Goal: Task Accomplishment & Management: Complete application form

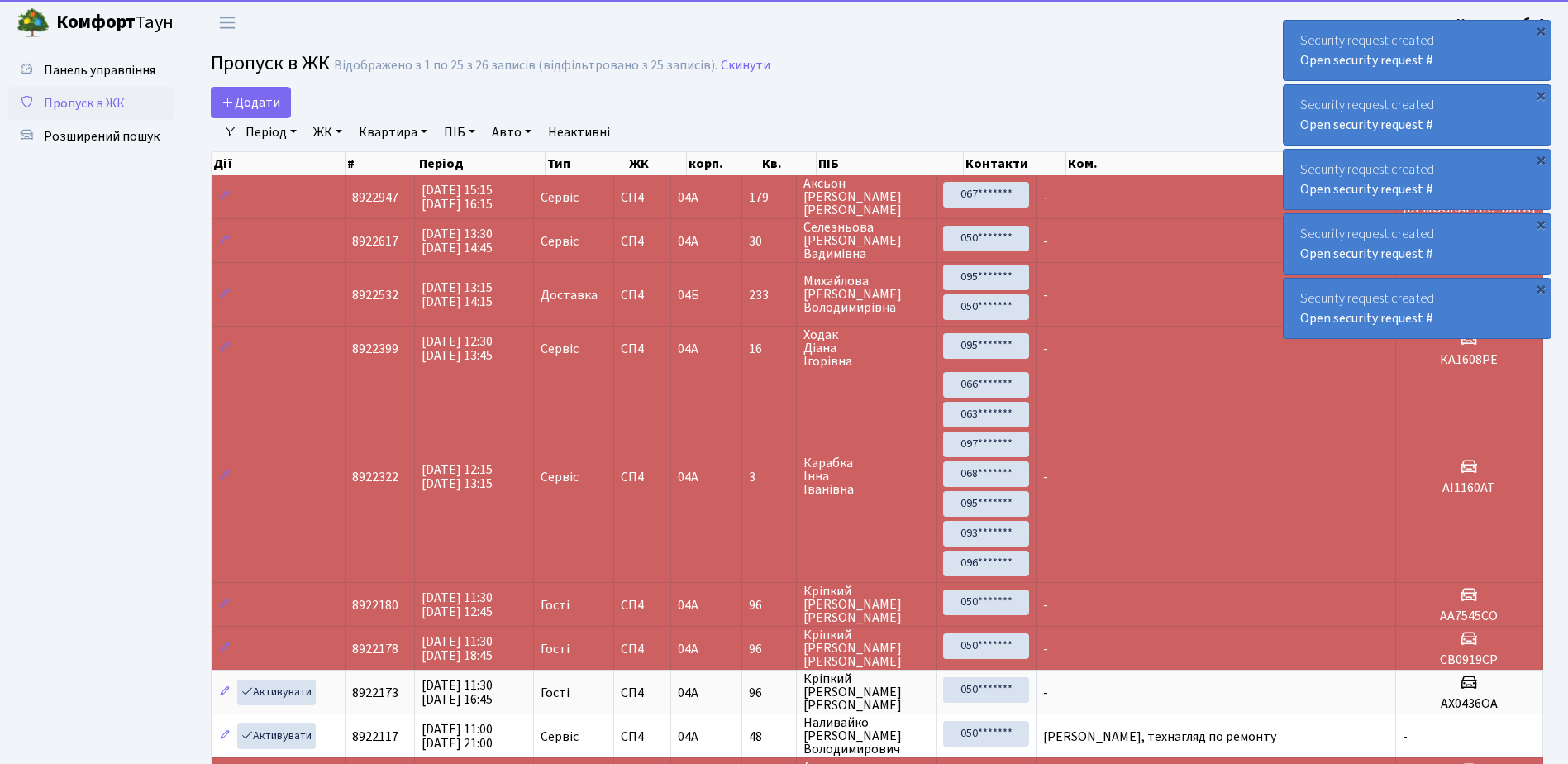
select select "25"
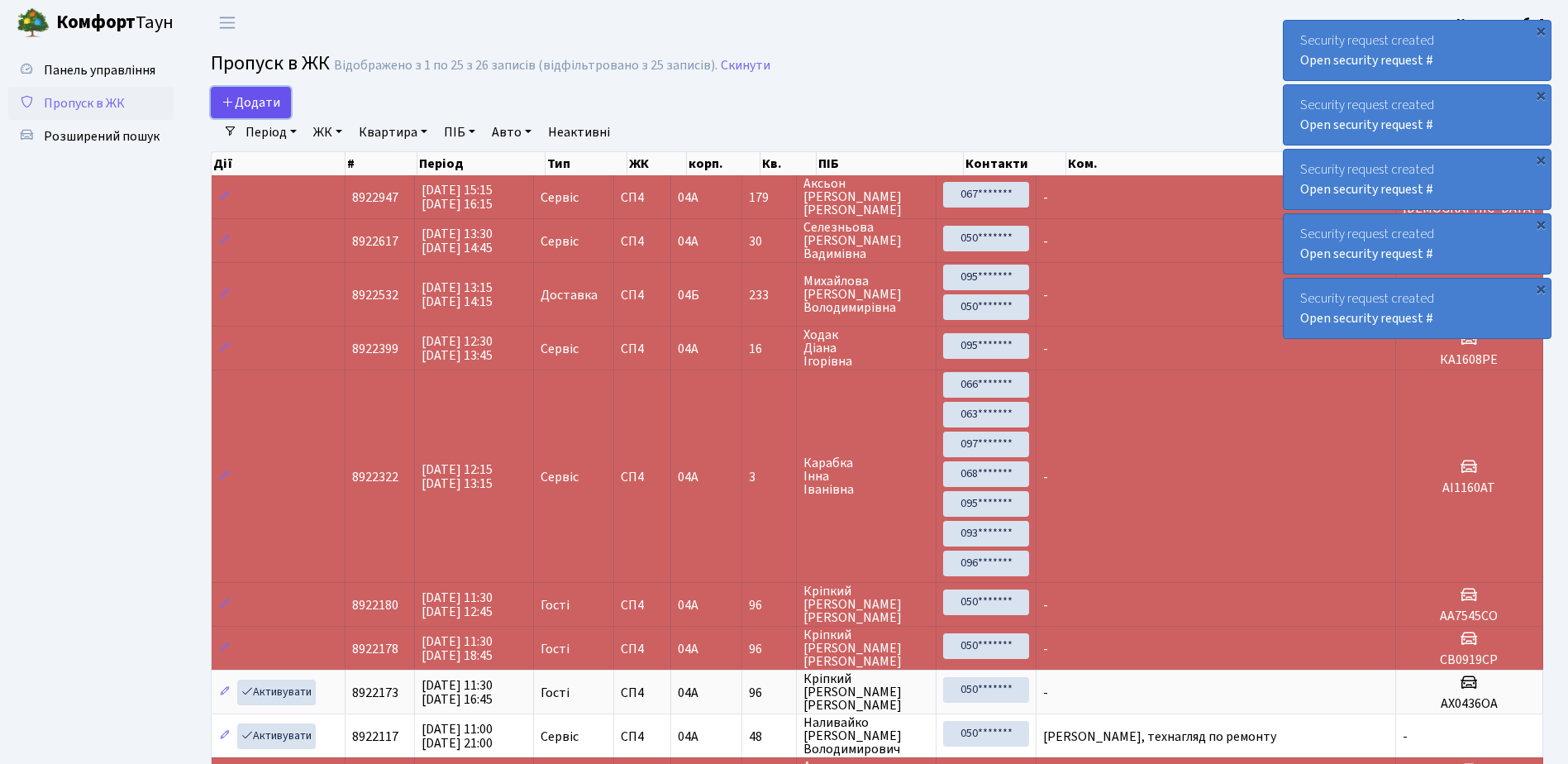
click at [249, 98] on span "Додати" at bounding box center [250, 102] width 59 height 18
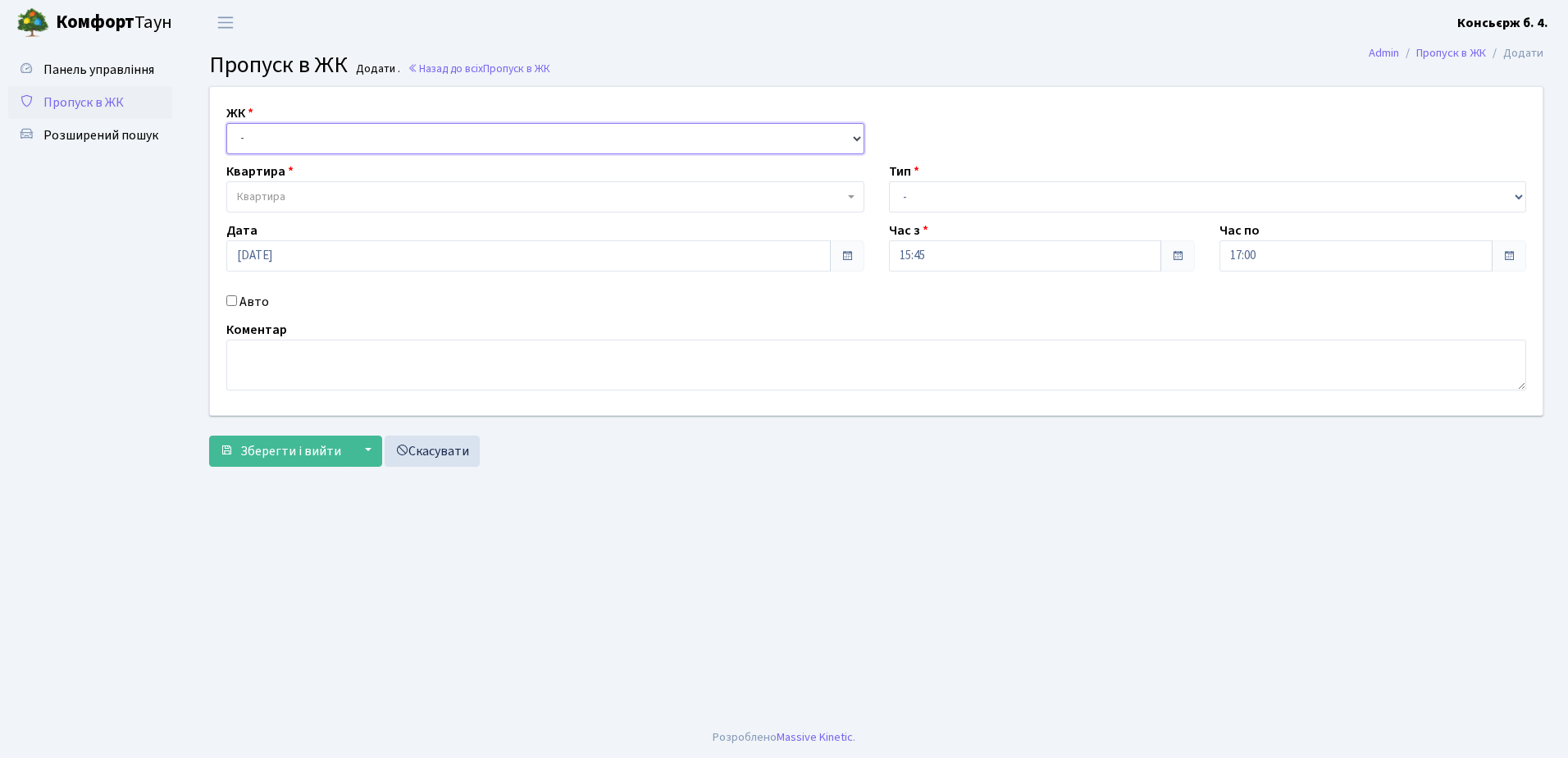
click at [301, 135] on select "- СП4, Столичне шосе, 5" at bounding box center [545, 139] width 638 height 32
select select "325"
click at [226, 123] on select "- СП4, Столичне шосе, 5" at bounding box center [545, 139] width 638 height 32
select select
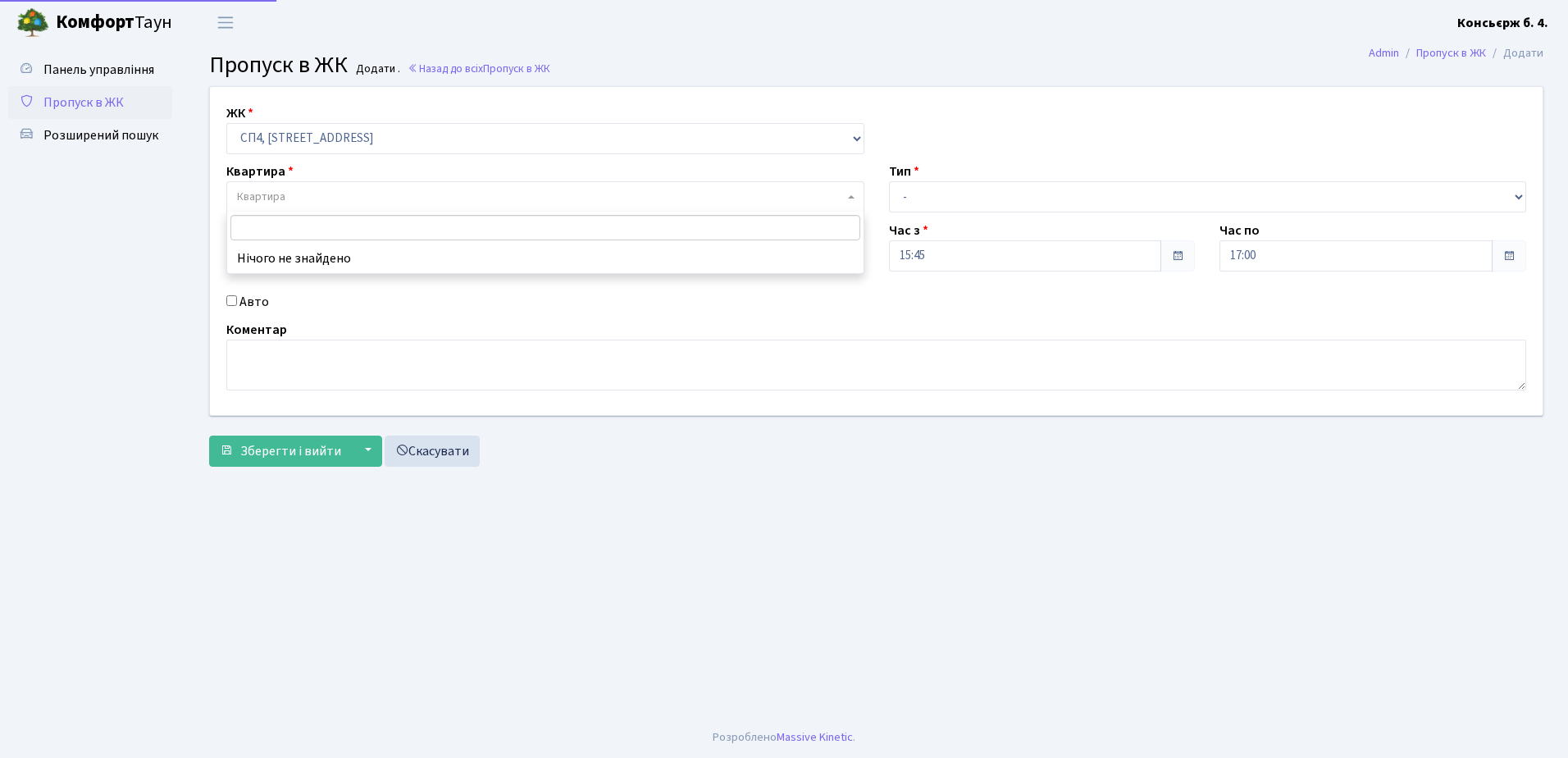
click at [303, 194] on span "Квартира" at bounding box center [540, 197] width 607 height 17
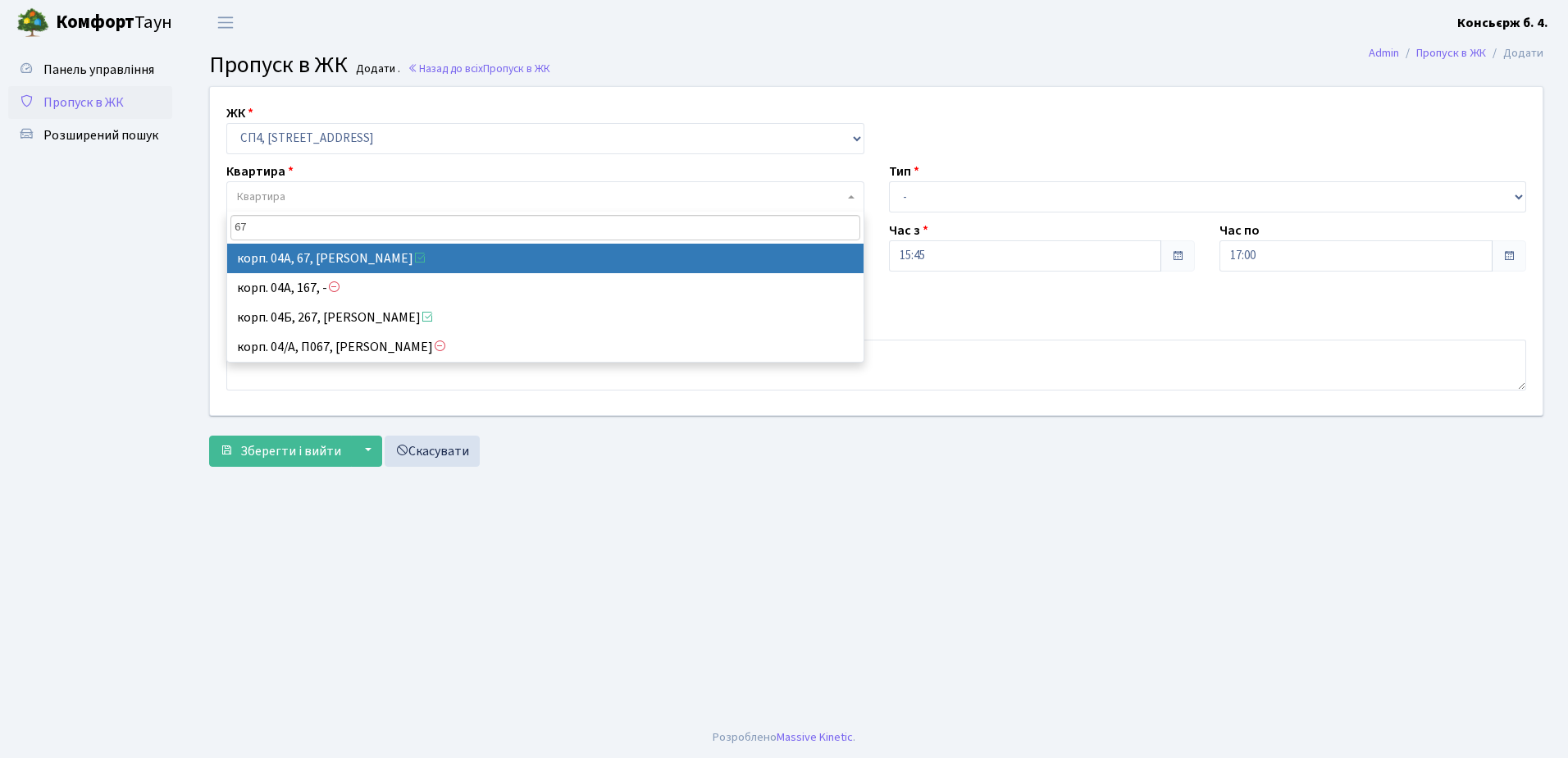
type input "67"
select select "21095"
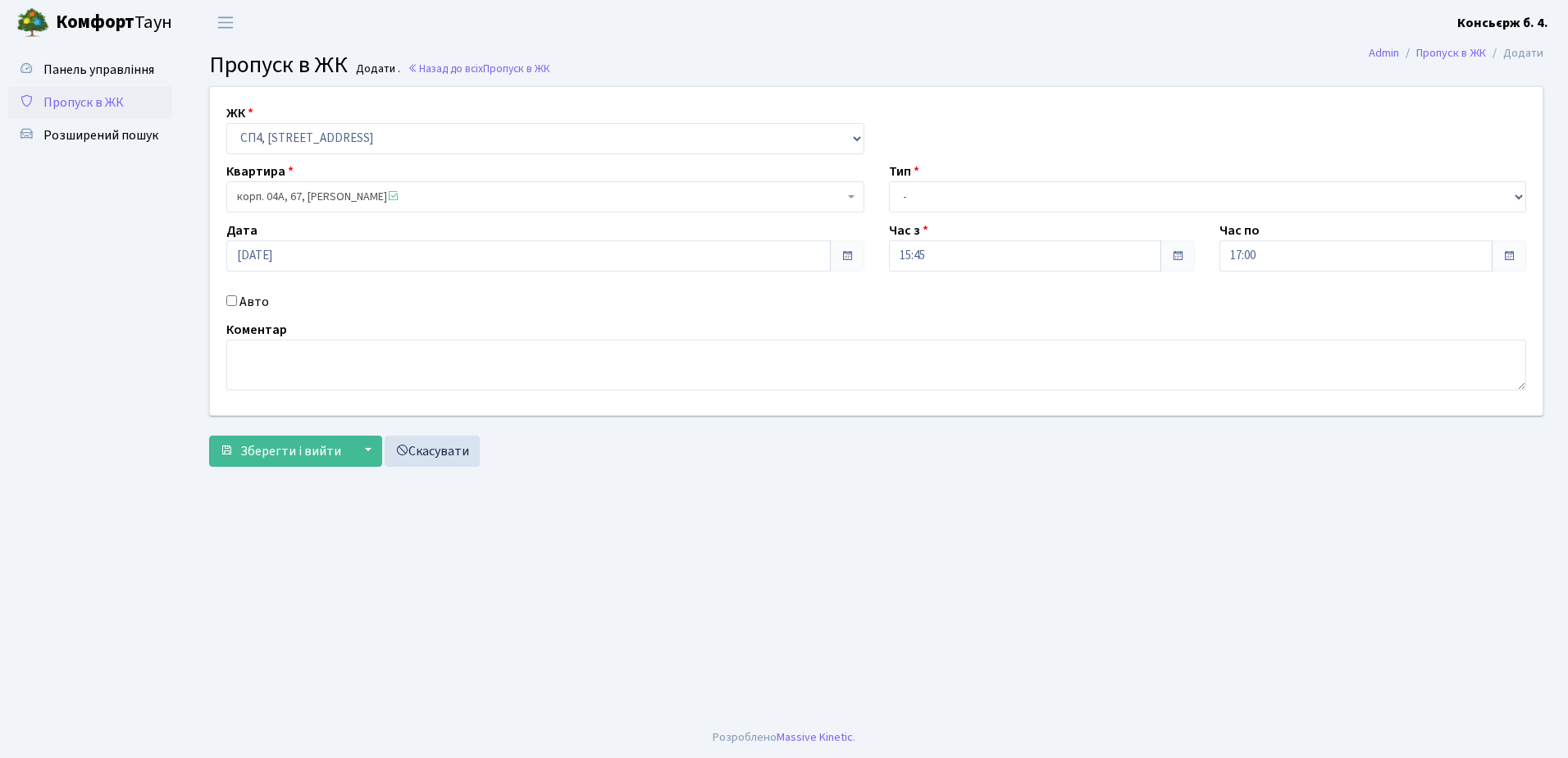
click at [229, 297] on input "Авто" at bounding box center [231, 300] width 11 height 11
checkbox input "true"
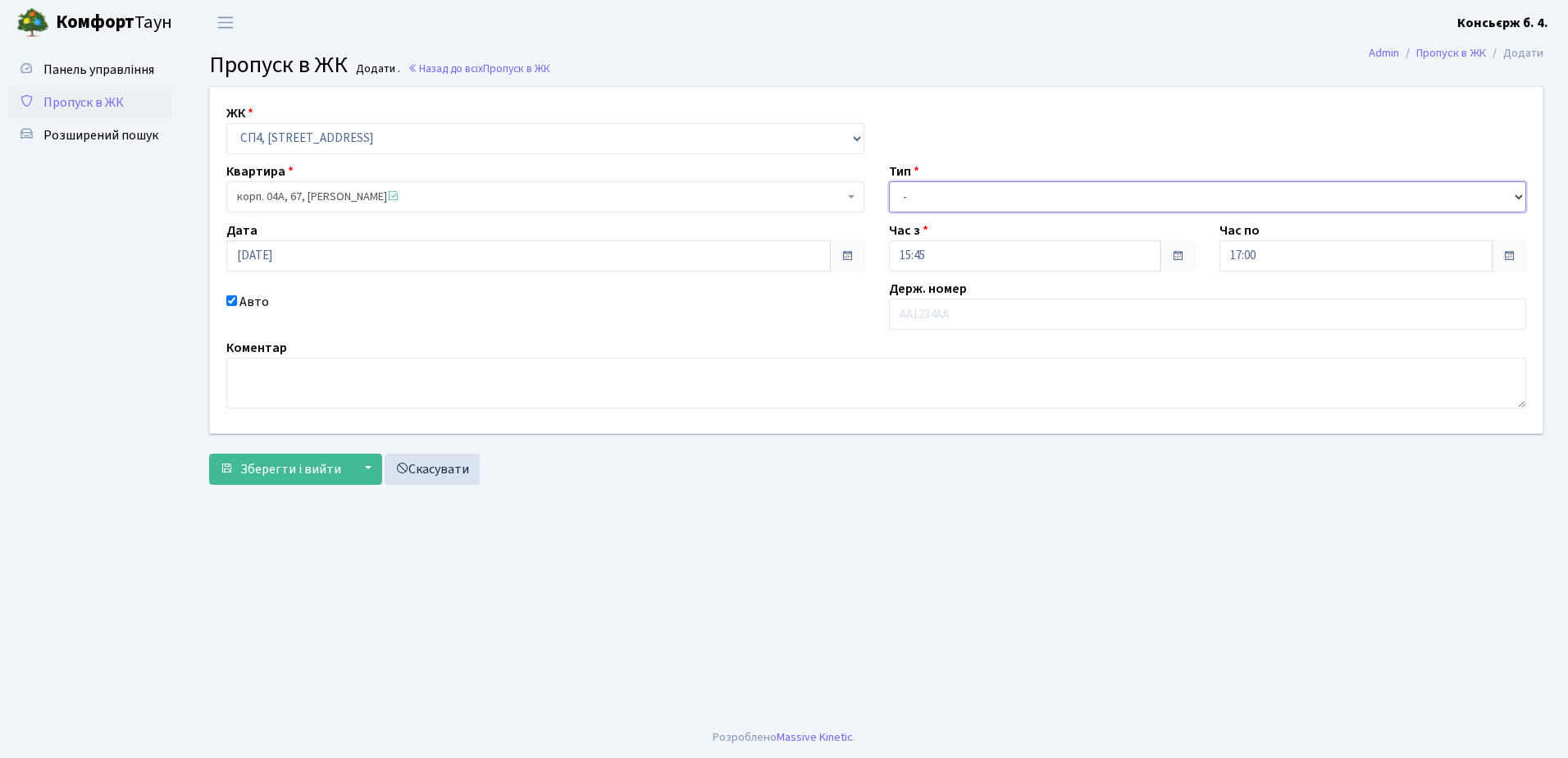
click at [1046, 187] on select "- Доставка Таксі Гості Сервіс" at bounding box center [1208, 197] width 638 height 32
click at [889, 181] on select "- Доставка Таксі Гості Сервіс" at bounding box center [1208, 197] width 638 height 32
click at [992, 193] on select "- Доставка Таксі Гості Сервіс" at bounding box center [1208, 197] width 638 height 32
select select "18"
click at [889, 181] on select "- Доставка Таксі Гості Сервіс" at bounding box center [1208, 197] width 638 height 32
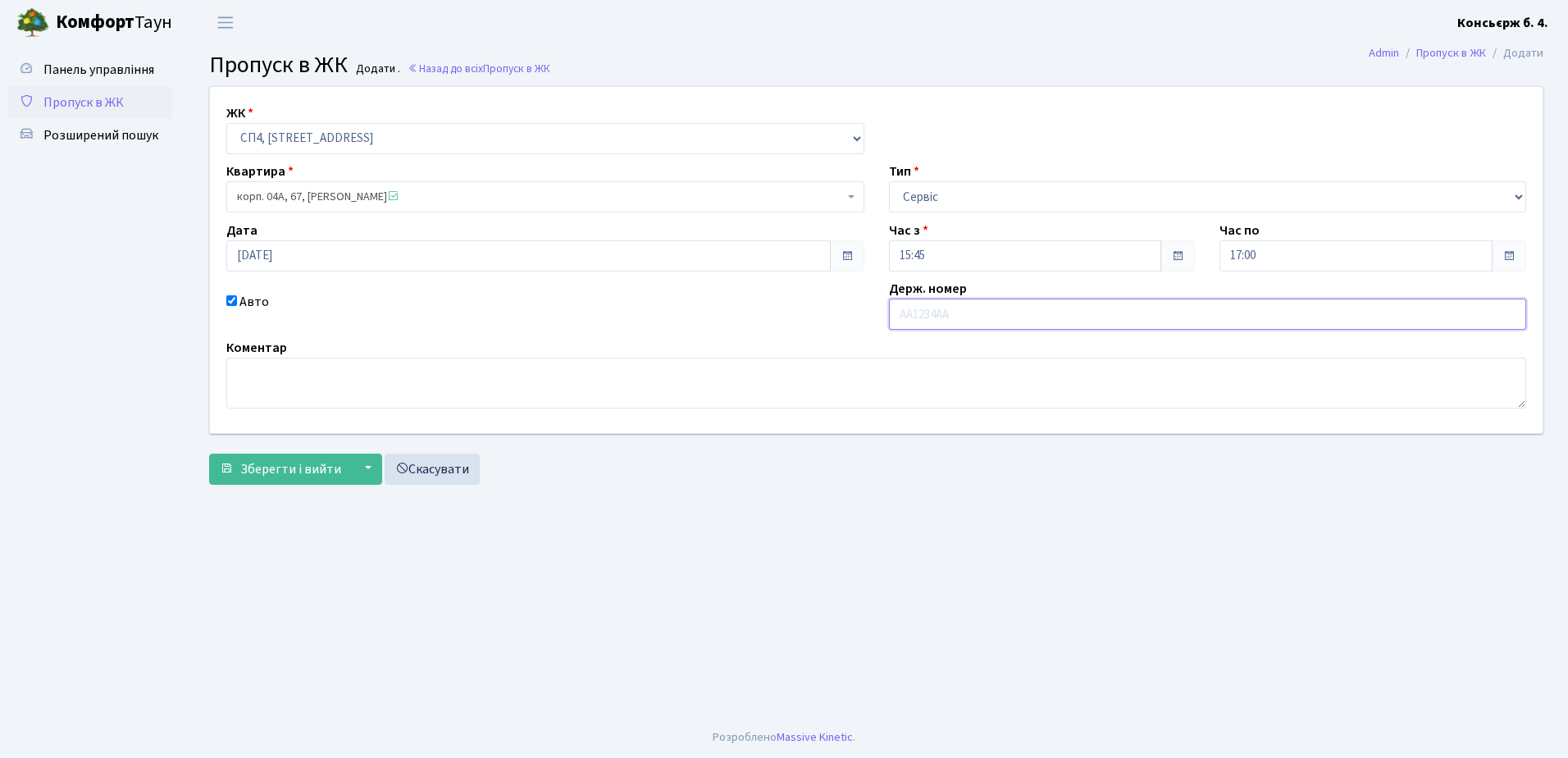
click at [981, 312] on input "text" at bounding box center [1208, 314] width 638 height 32
type input "д"
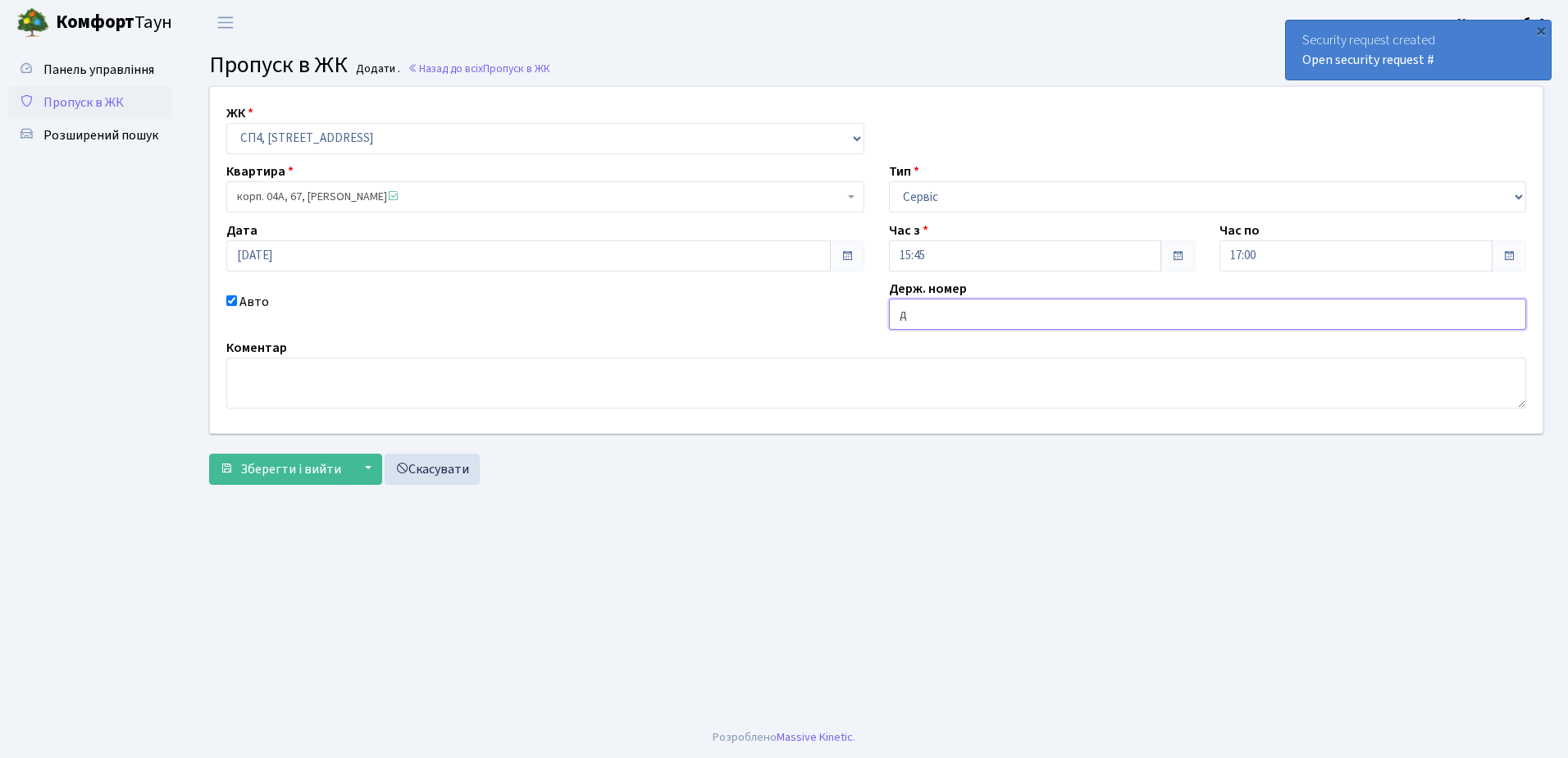
type input "ДІД"
click at [937, 317] on input "ДІД" at bounding box center [1208, 314] width 638 height 32
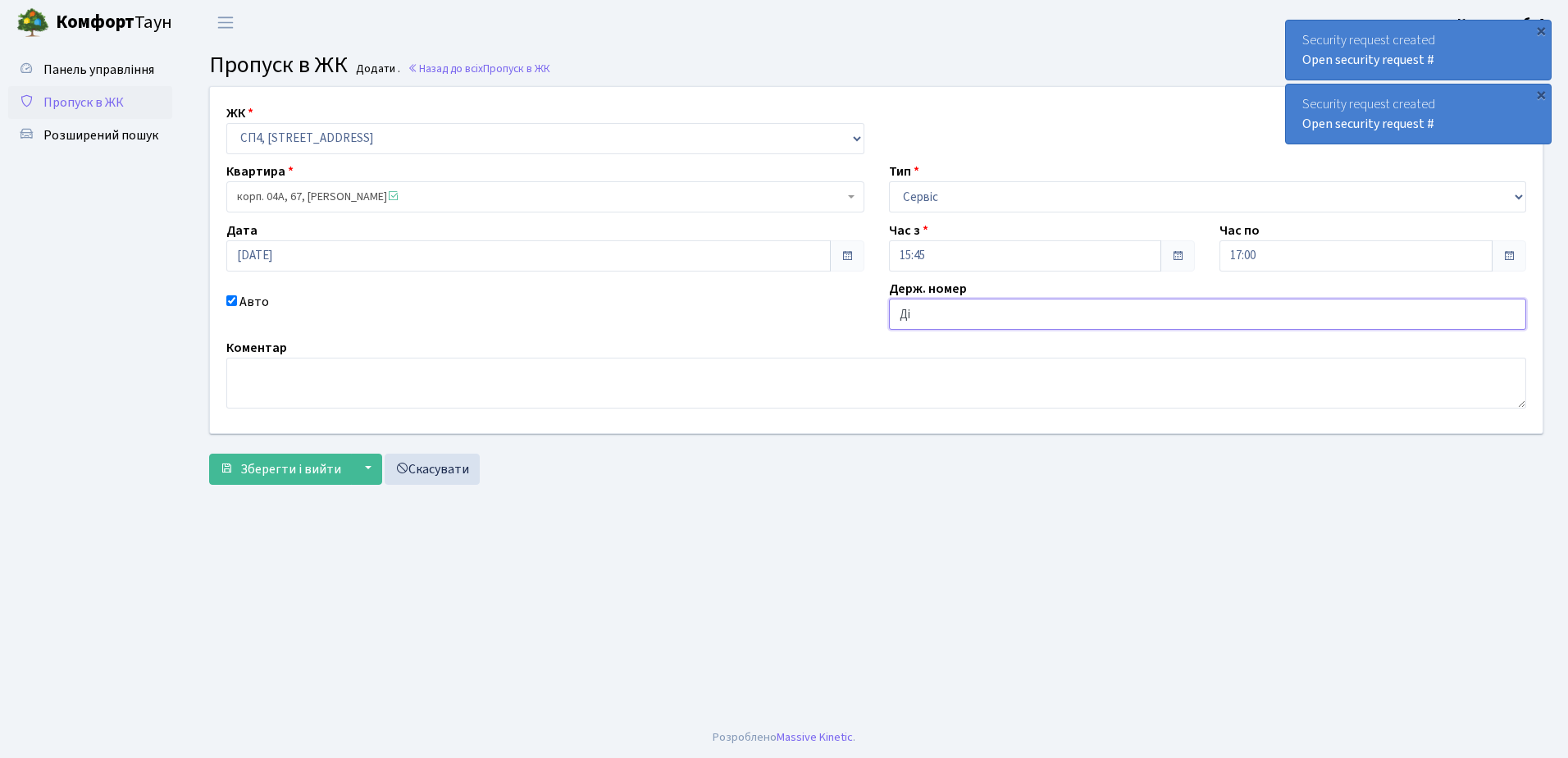
click at [939, 312] on input "Ді" at bounding box center [1208, 314] width 638 height 32
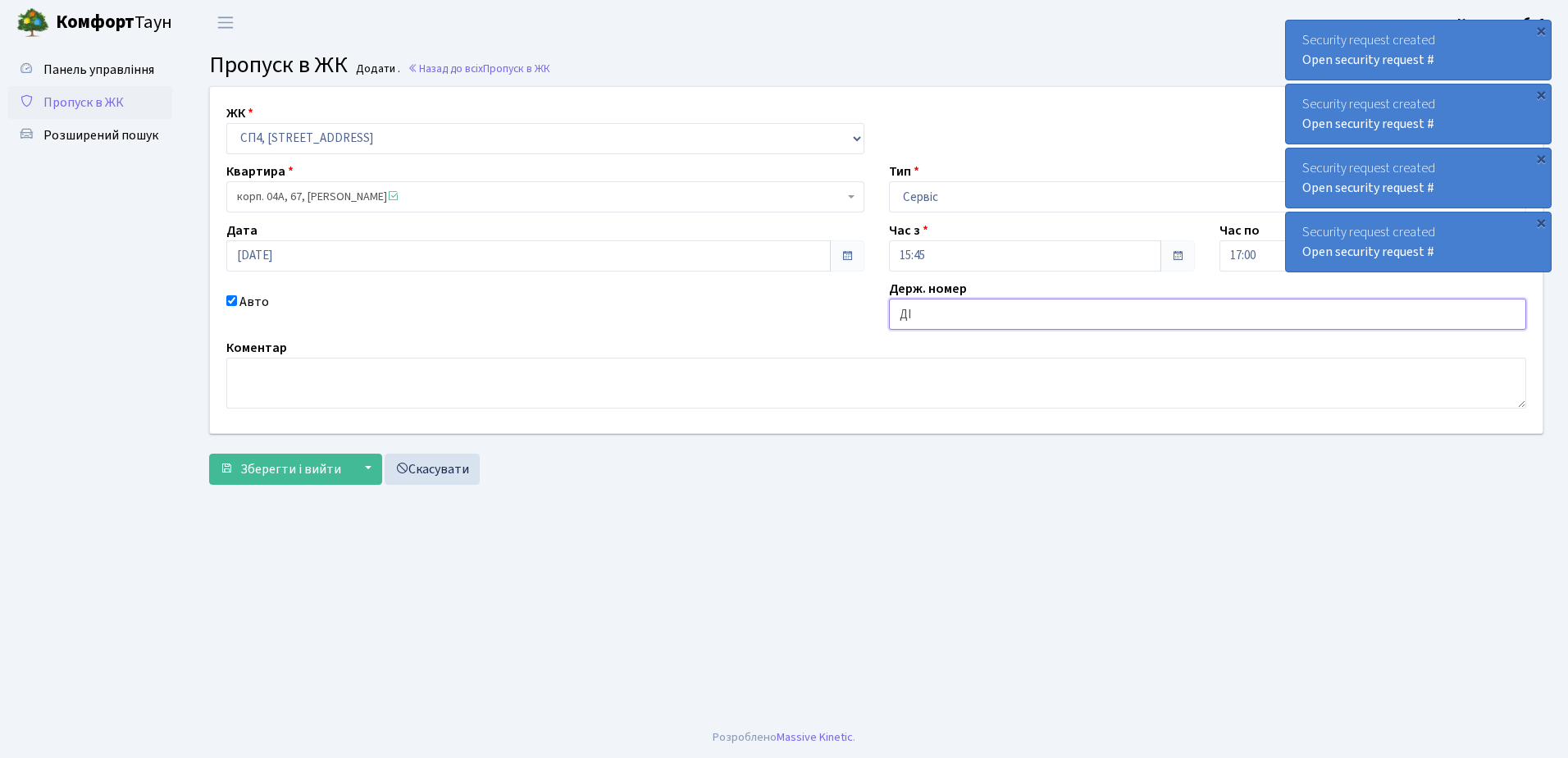
click at [936, 316] on input "ДІ" at bounding box center [1208, 314] width 638 height 32
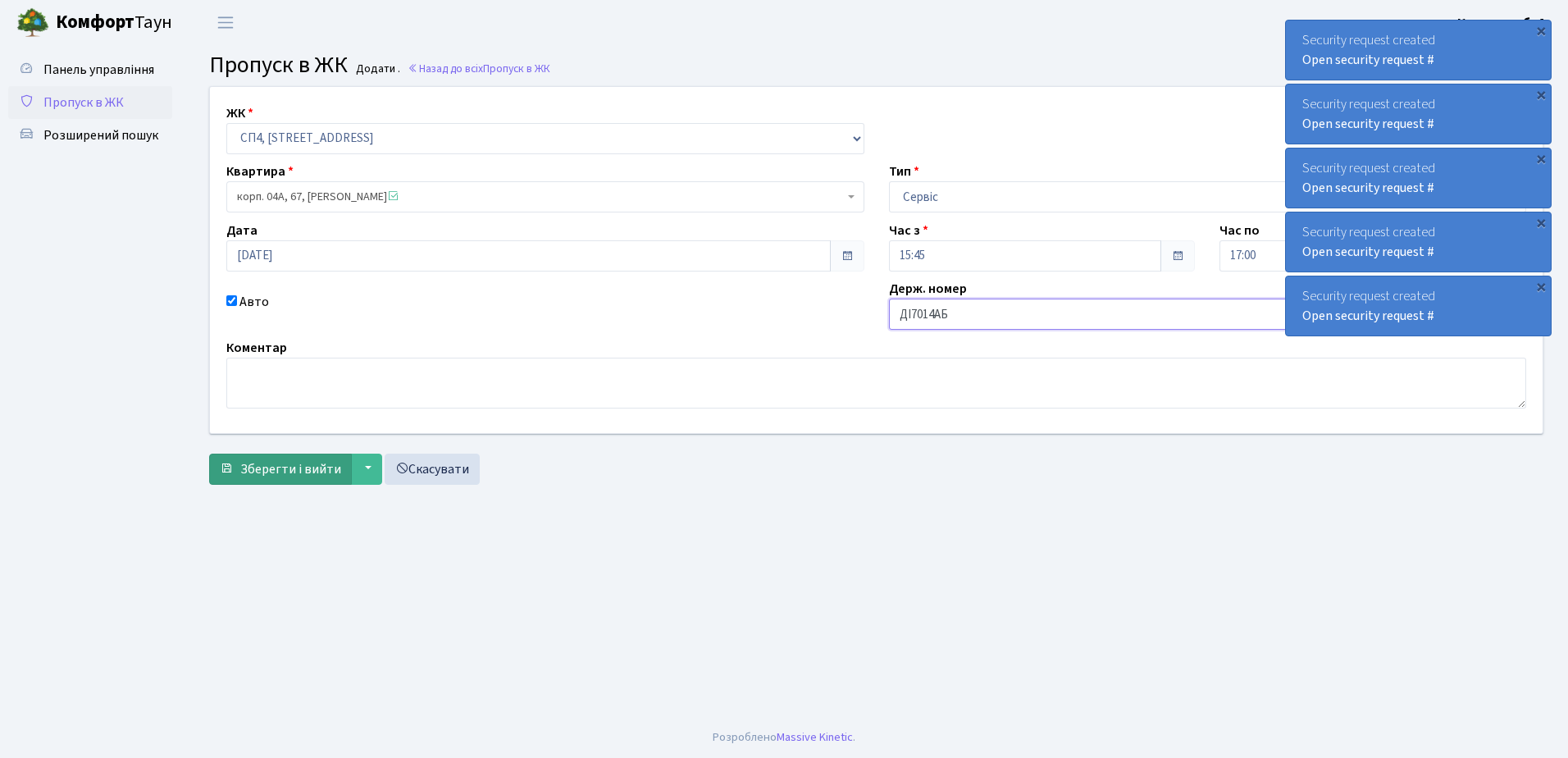
type input "ДІ7014АБ"
click at [278, 466] on span "Зберегти і вийти" at bounding box center [290, 469] width 100 height 18
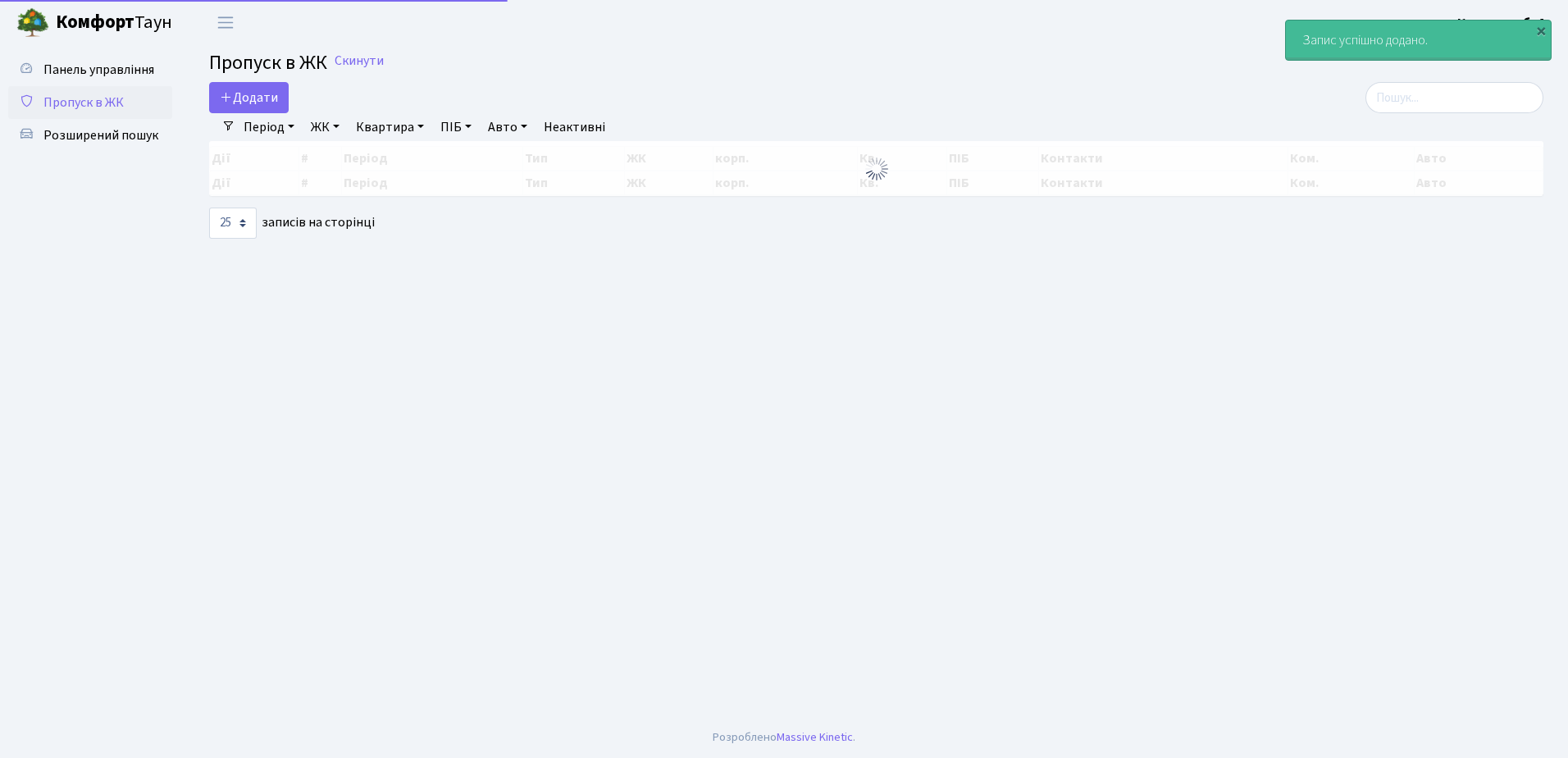
select select "25"
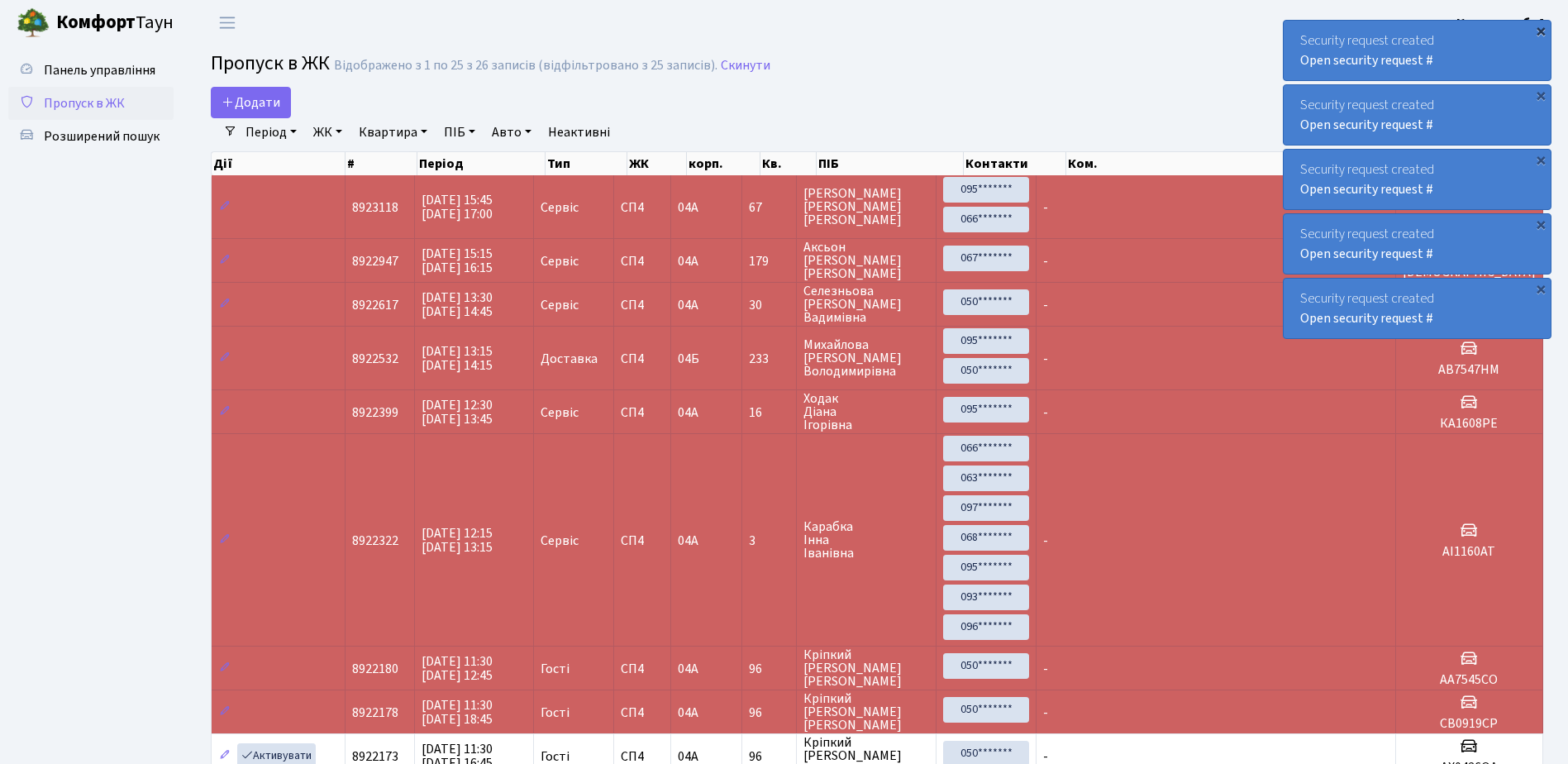
click at [1540, 29] on div "×" at bounding box center [1540, 30] width 17 height 17
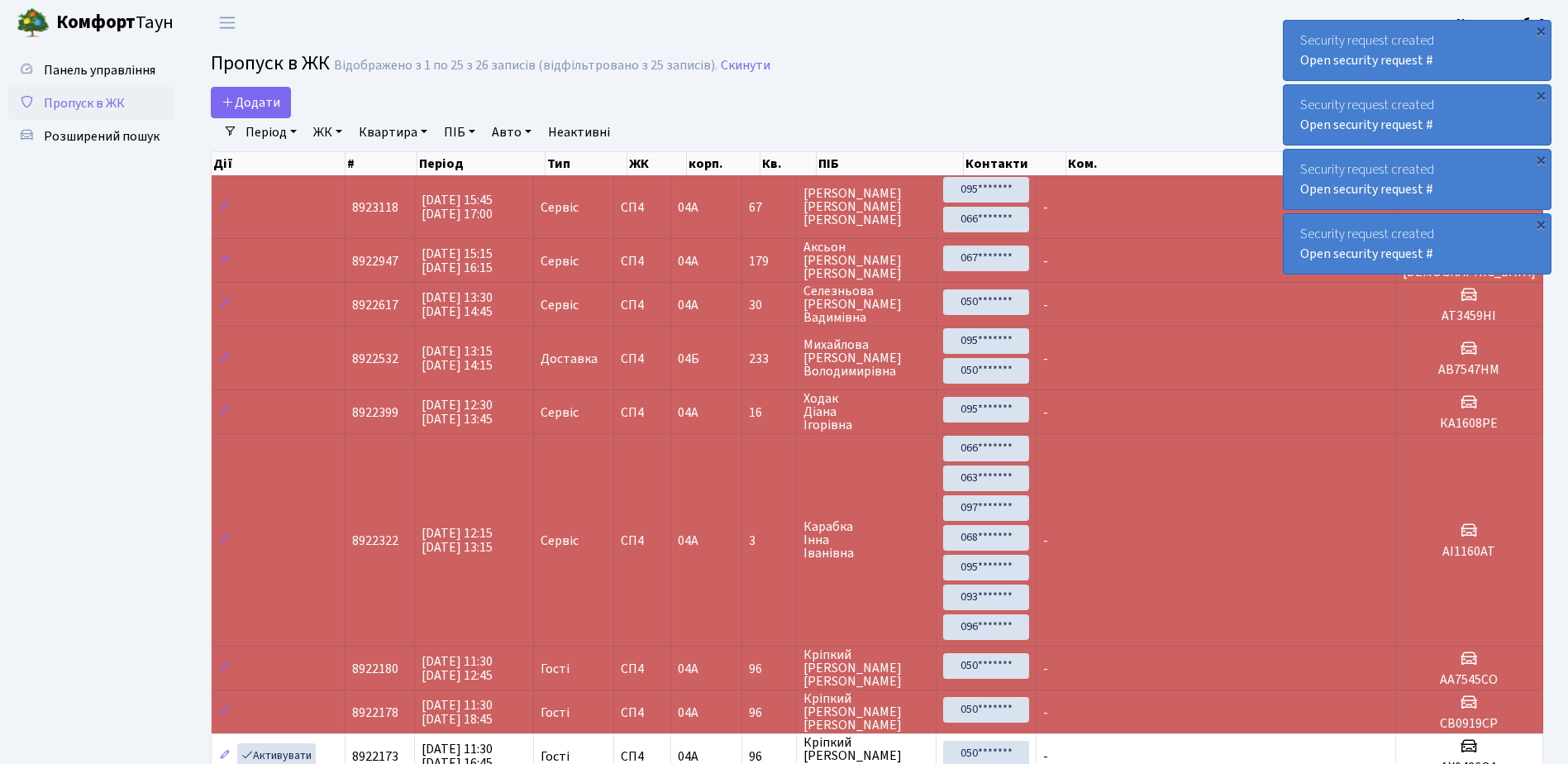
click at [1540, 29] on div "×" at bounding box center [1540, 30] width 17 height 17
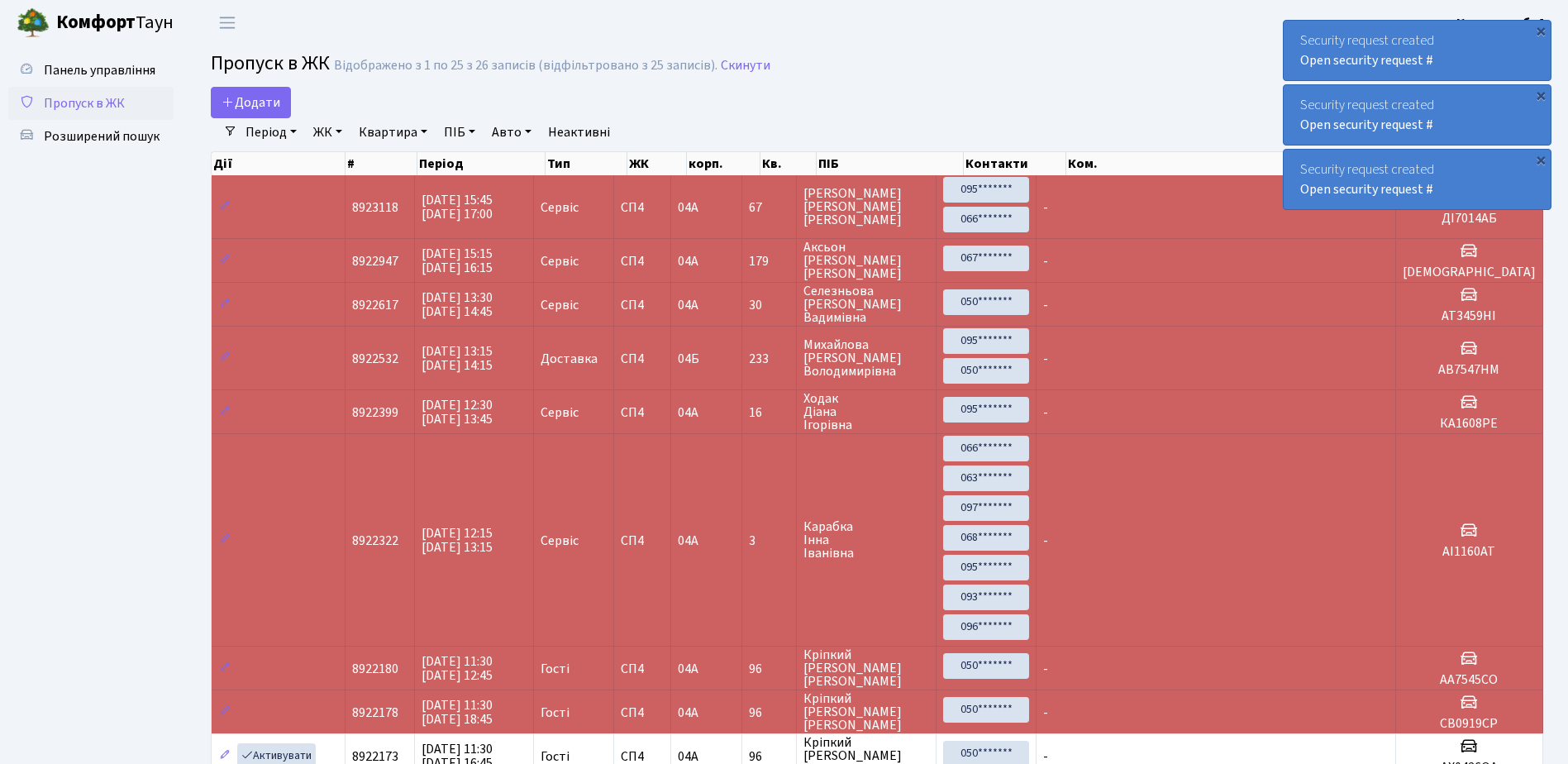
click at [1540, 29] on div "×" at bounding box center [1540, 30] width 17 height 17
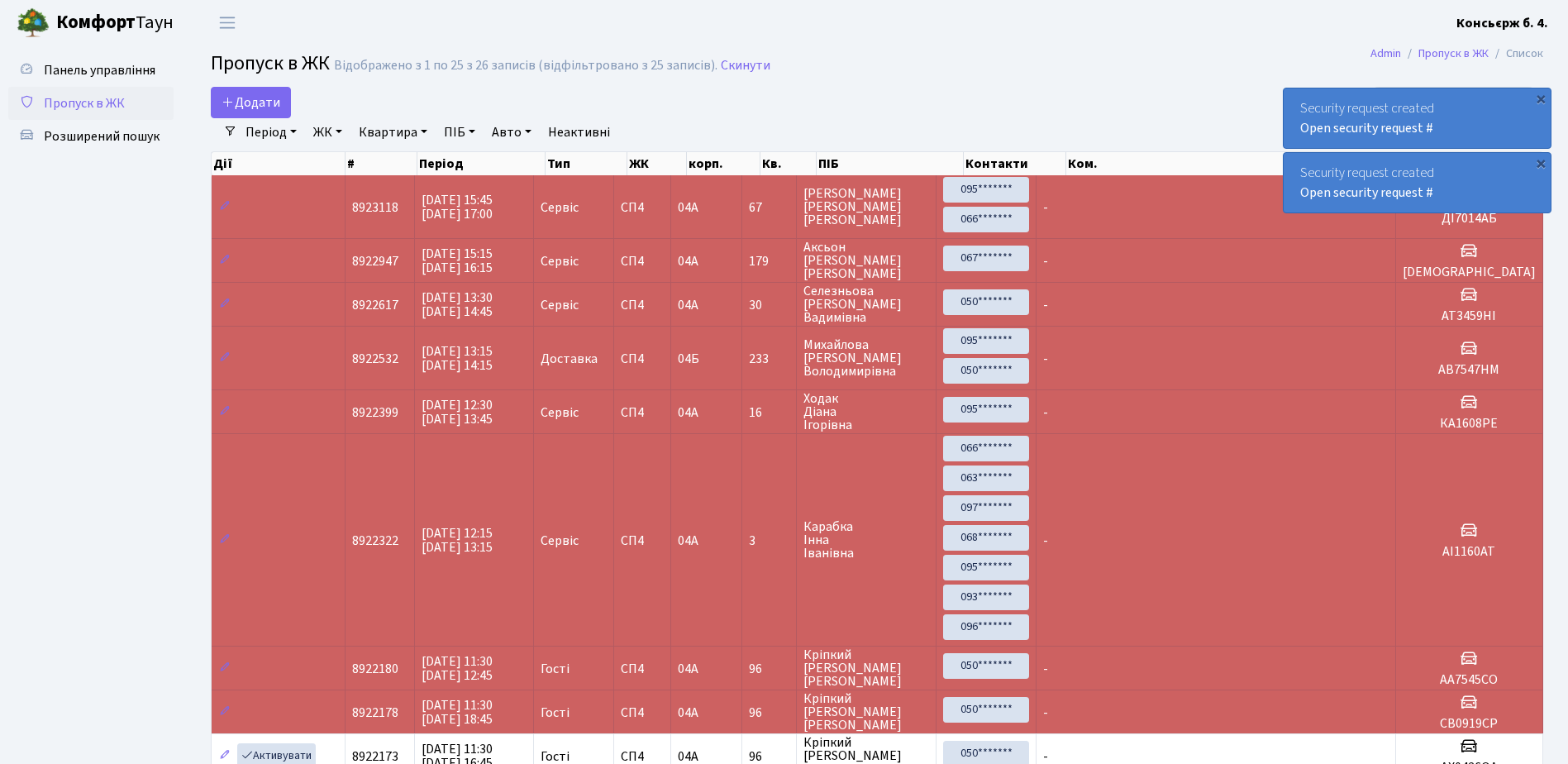
click at [1540, 29] on div "Security request created Open security request # × Security request created Ope…" at bounding box center [1416, 117] width 269 height 200
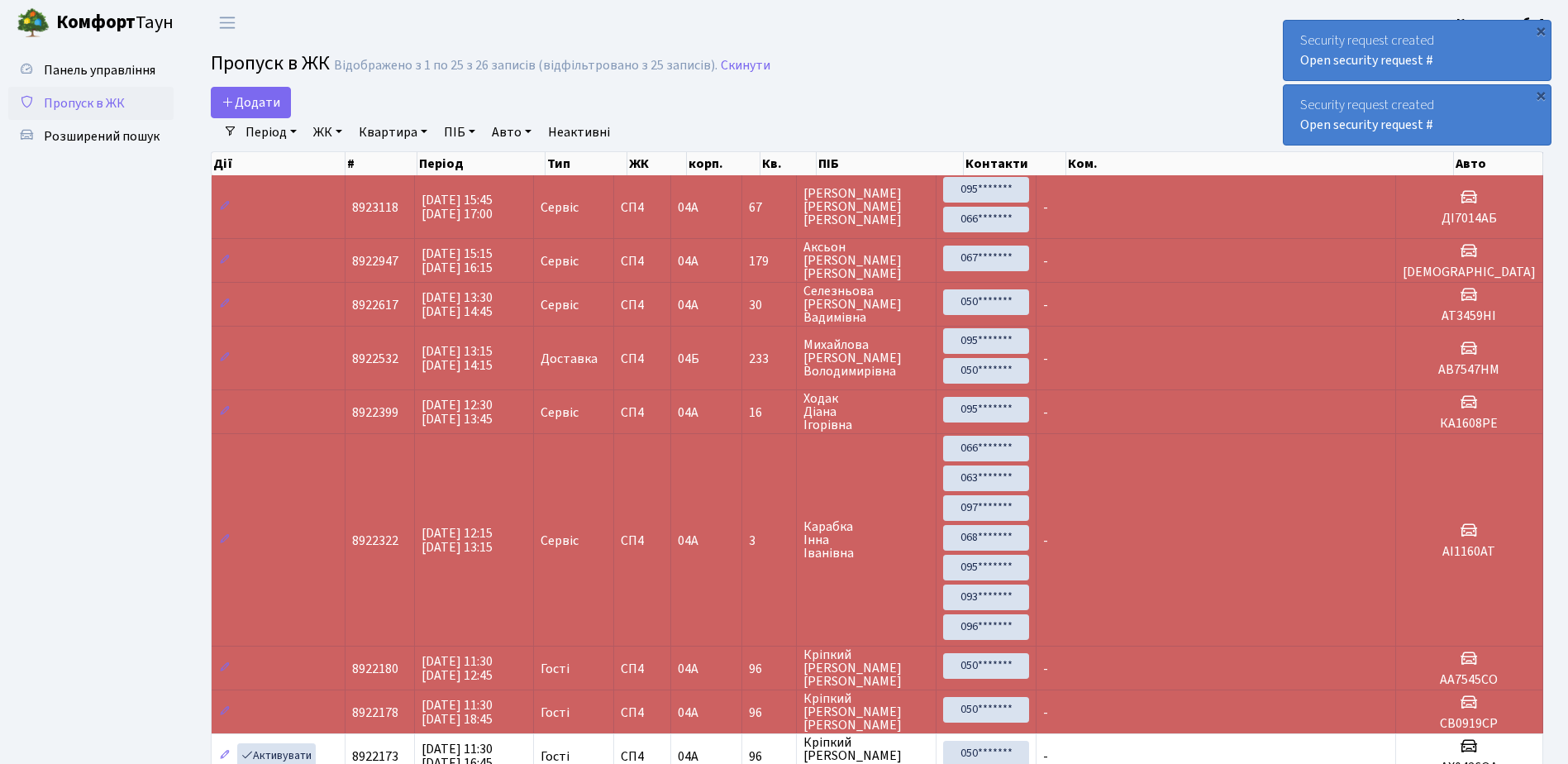
click at [1540, 29] on div "×" at bounding box center [1540, 30] width 17 height 17
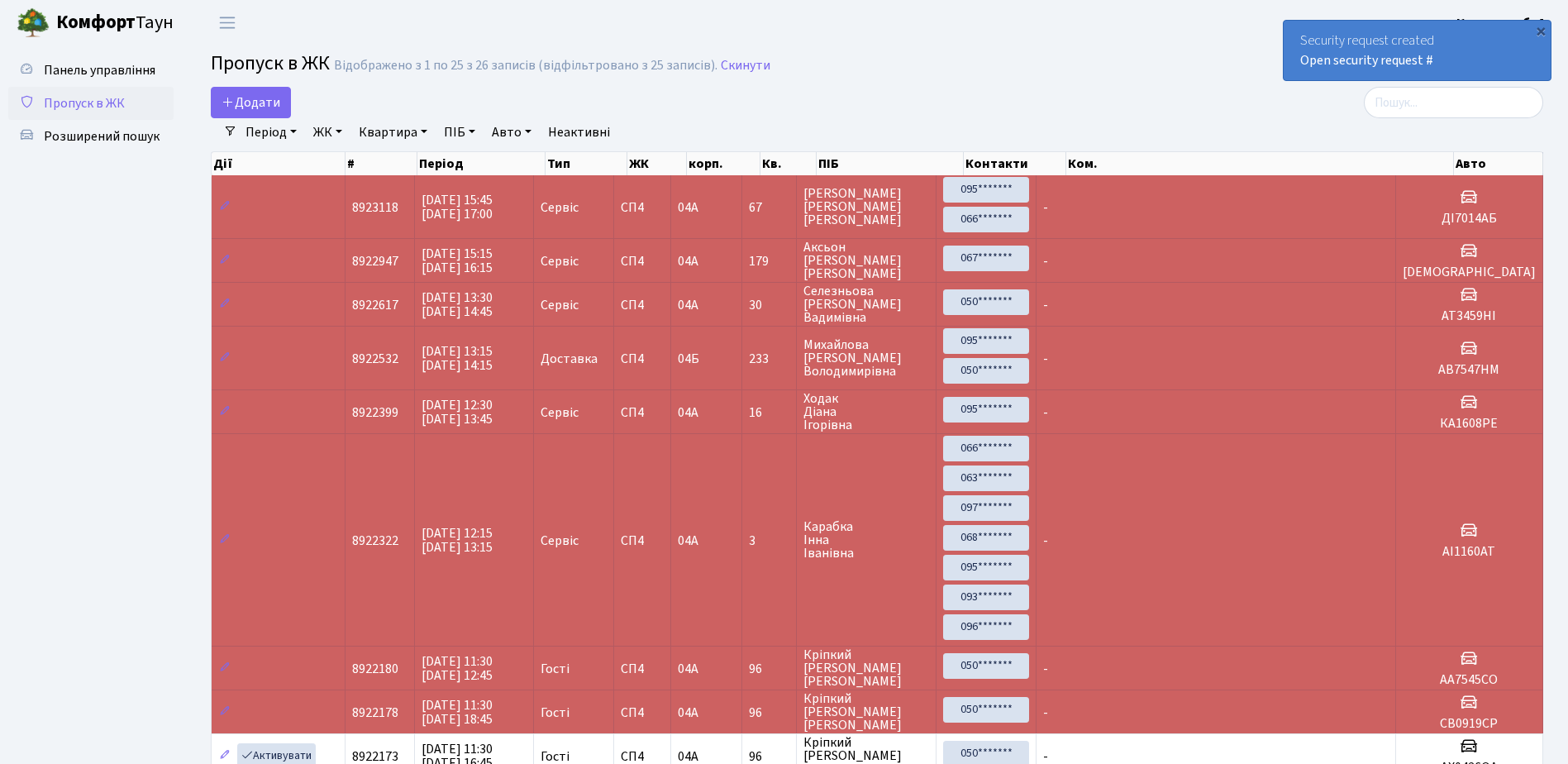
click at [1540, 29] on div "×" at bounding box center [1540, 30] width 17 height 17
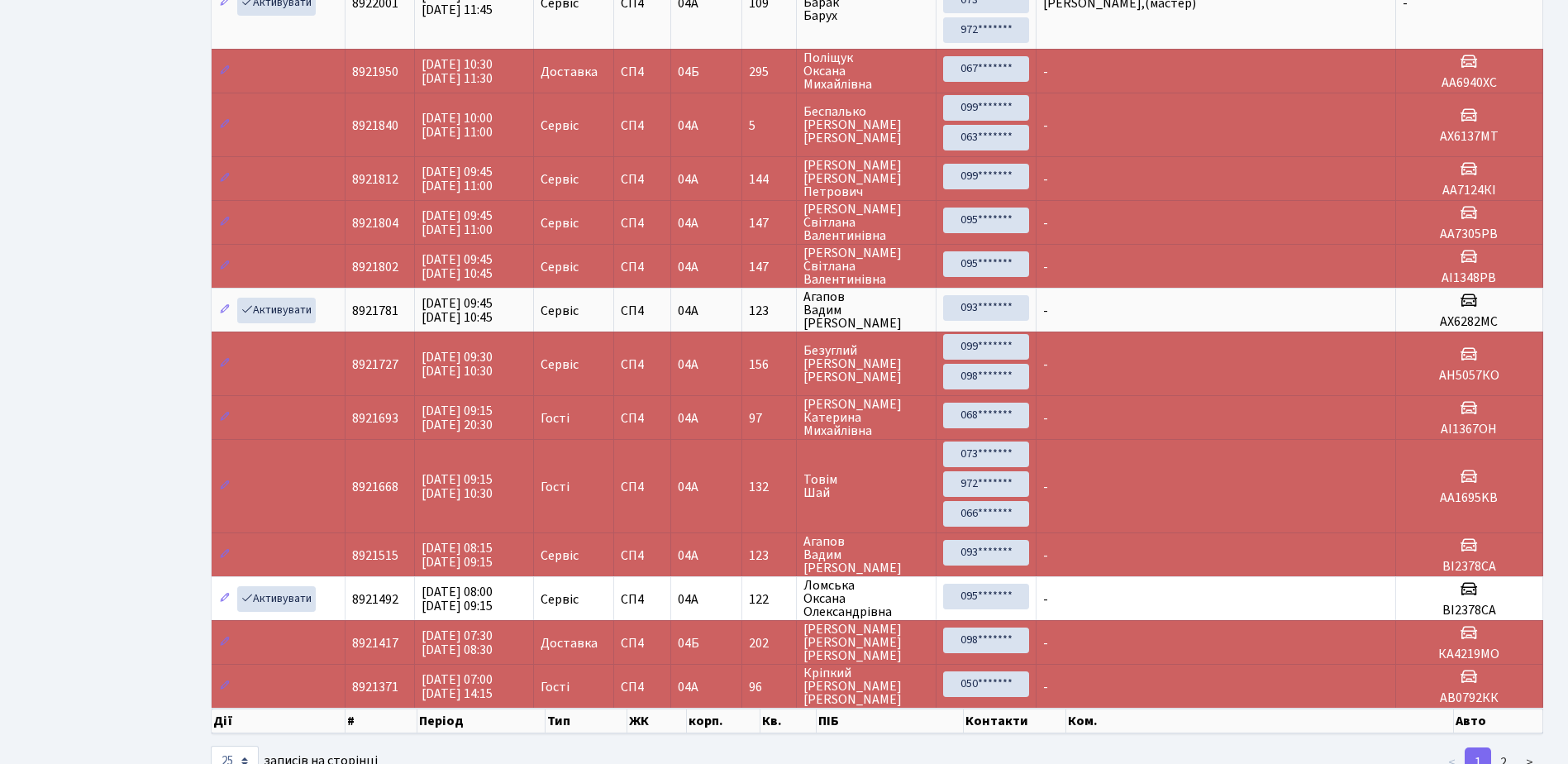
scroll to position [965, 0]
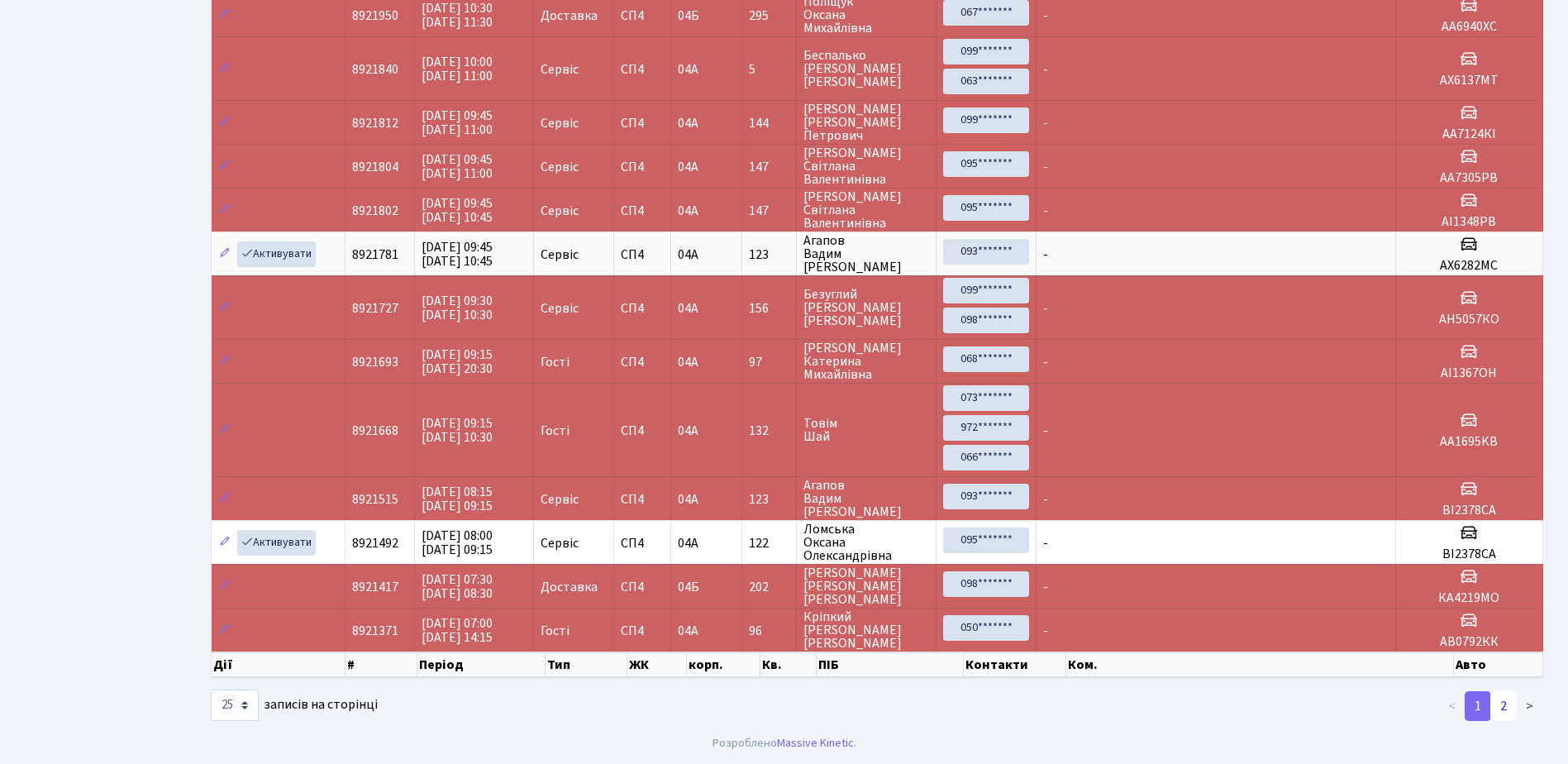
click at [1507, 708] on link "2" at bounding box center [1503, 706] width 27 height 30
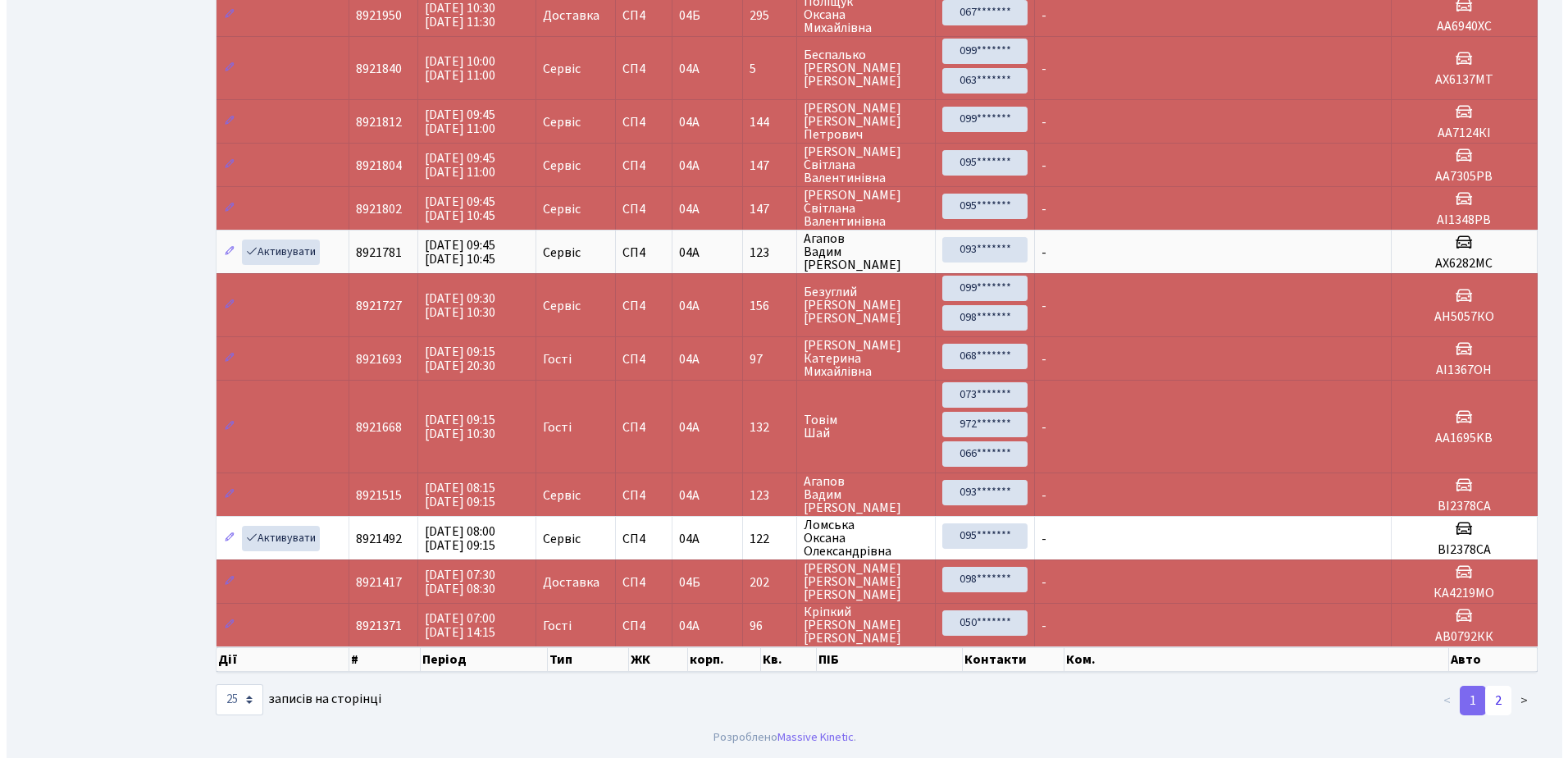
scroll to position [0, 0]
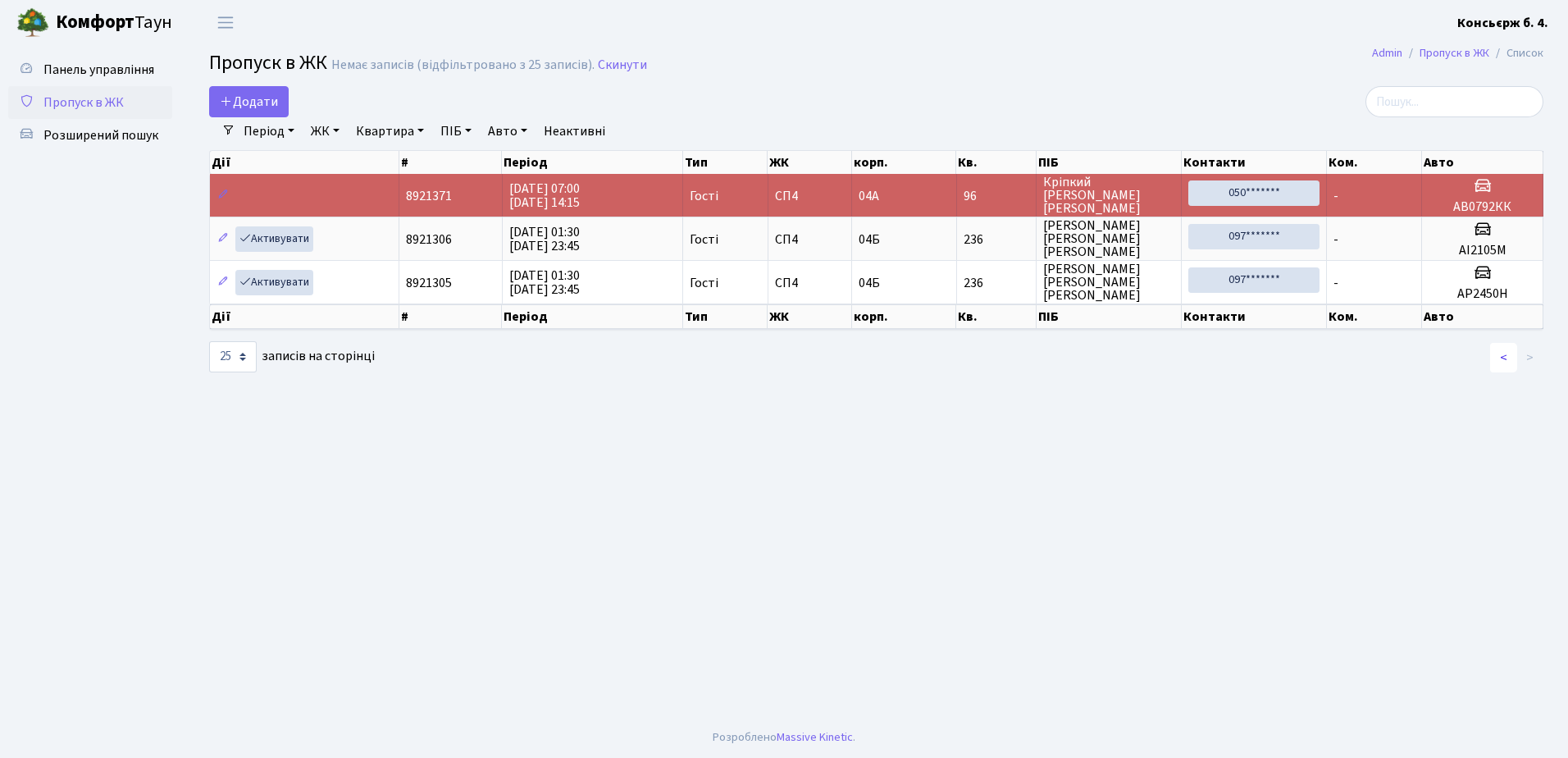
click at [1504, 356] on link "<" at bounding box center [1503, 357] width 27 height 30
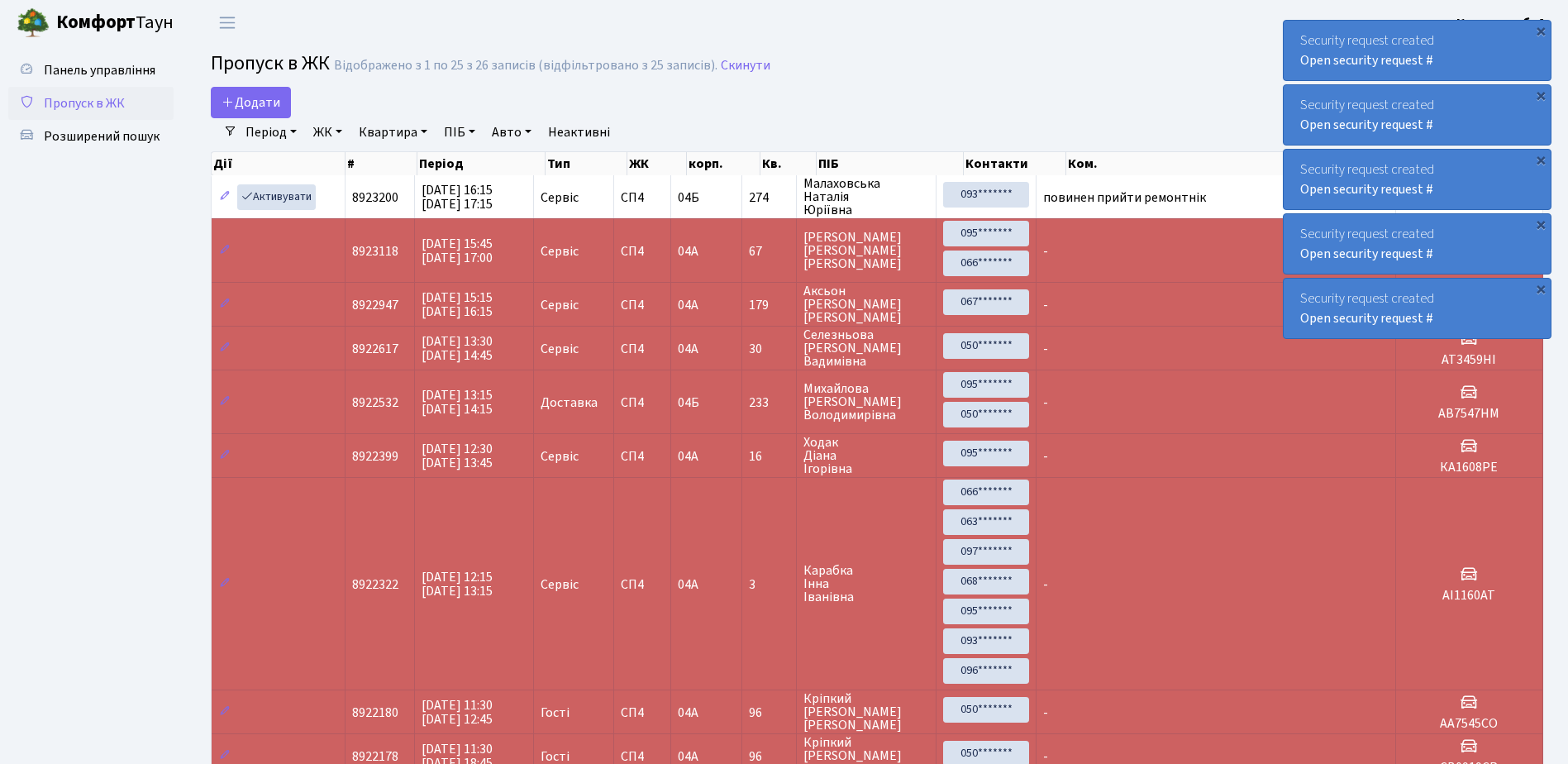
scroll to position [965, 0]
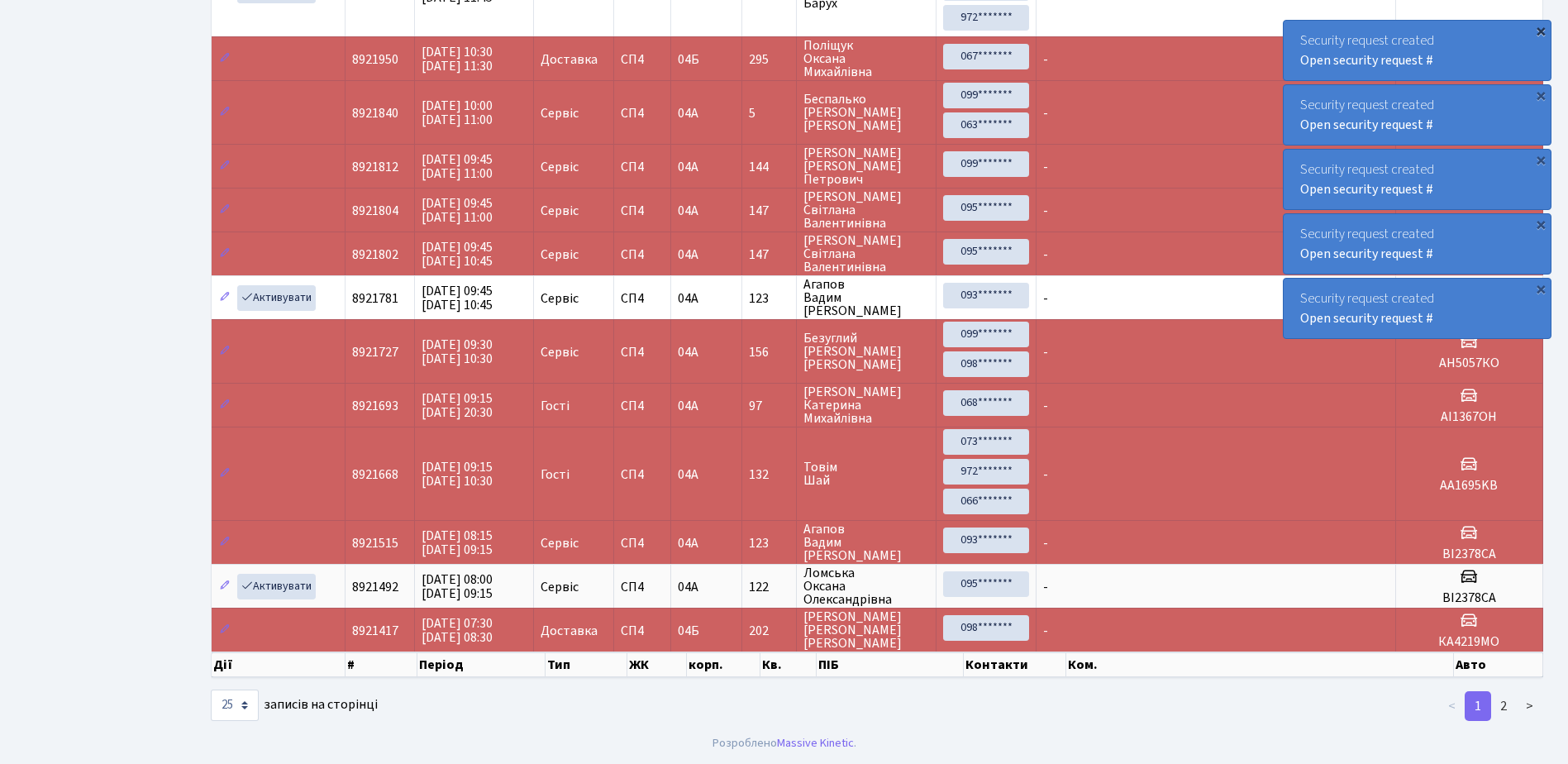
click at [1541, 29] on div "×" at bounding box center [1540, 30] width 17 height 17
click at [1536, 30] on div "×" at bounding box center [1540, 30] width 17 height 17
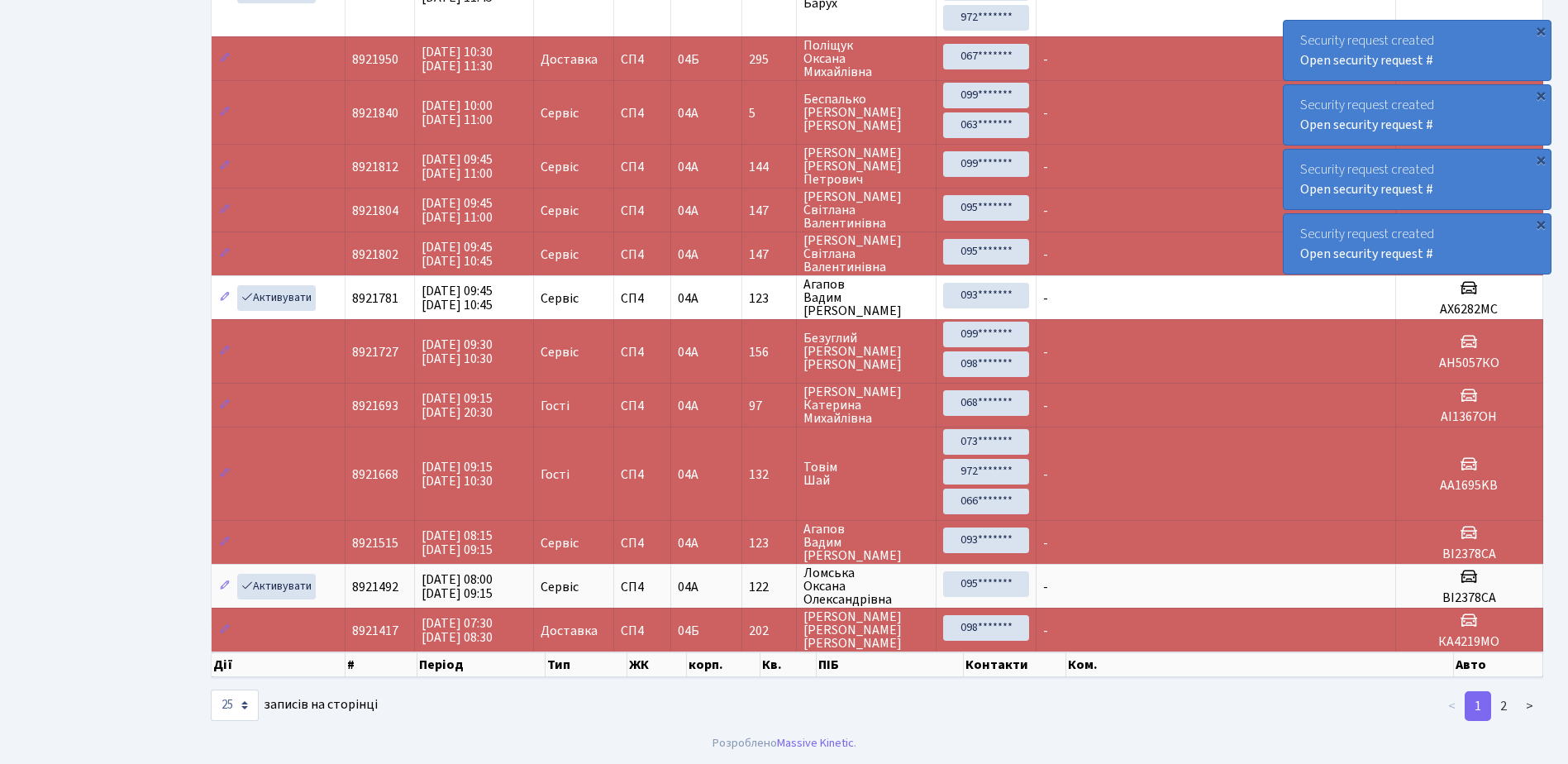
click at [1536, 30] on div "×" at bounding box center [1540, 30] width 17 height 17
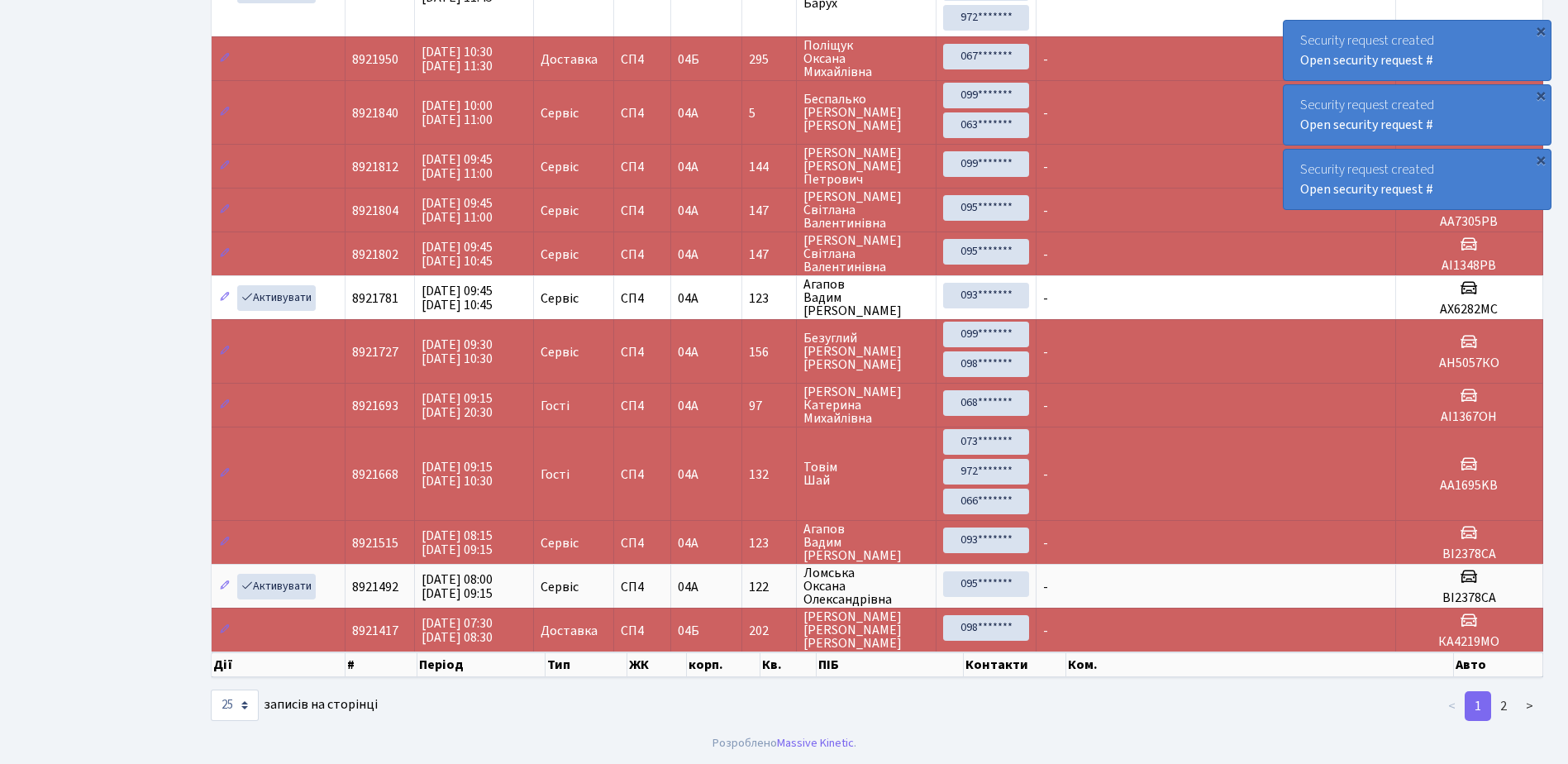
click at [1536, 30] on div "×" at bounding box center [1540, 30] width 17 height 17
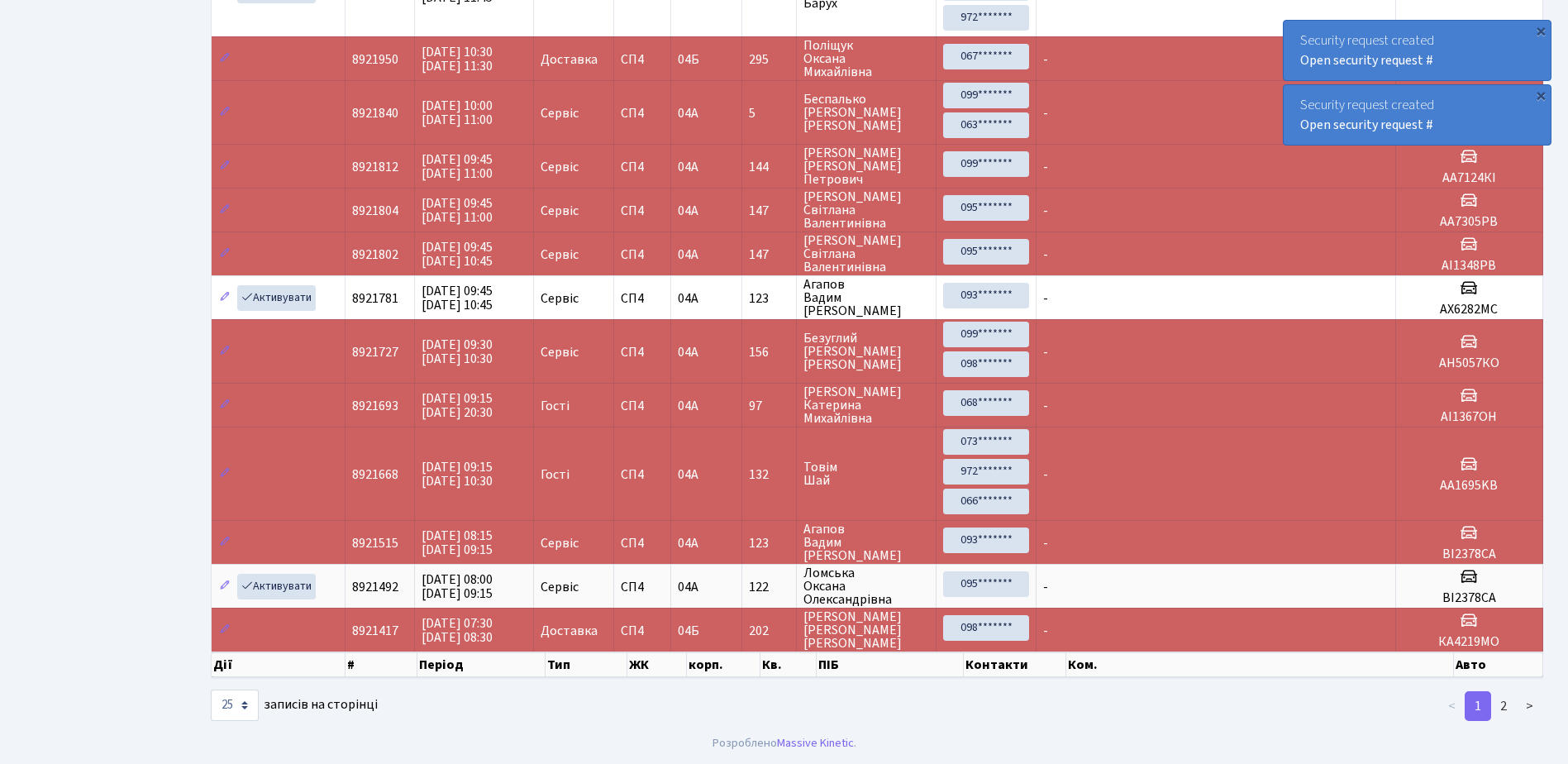
click at [1536, 30] on div "×" at bounding box center [1540, 30] width 17 height 17
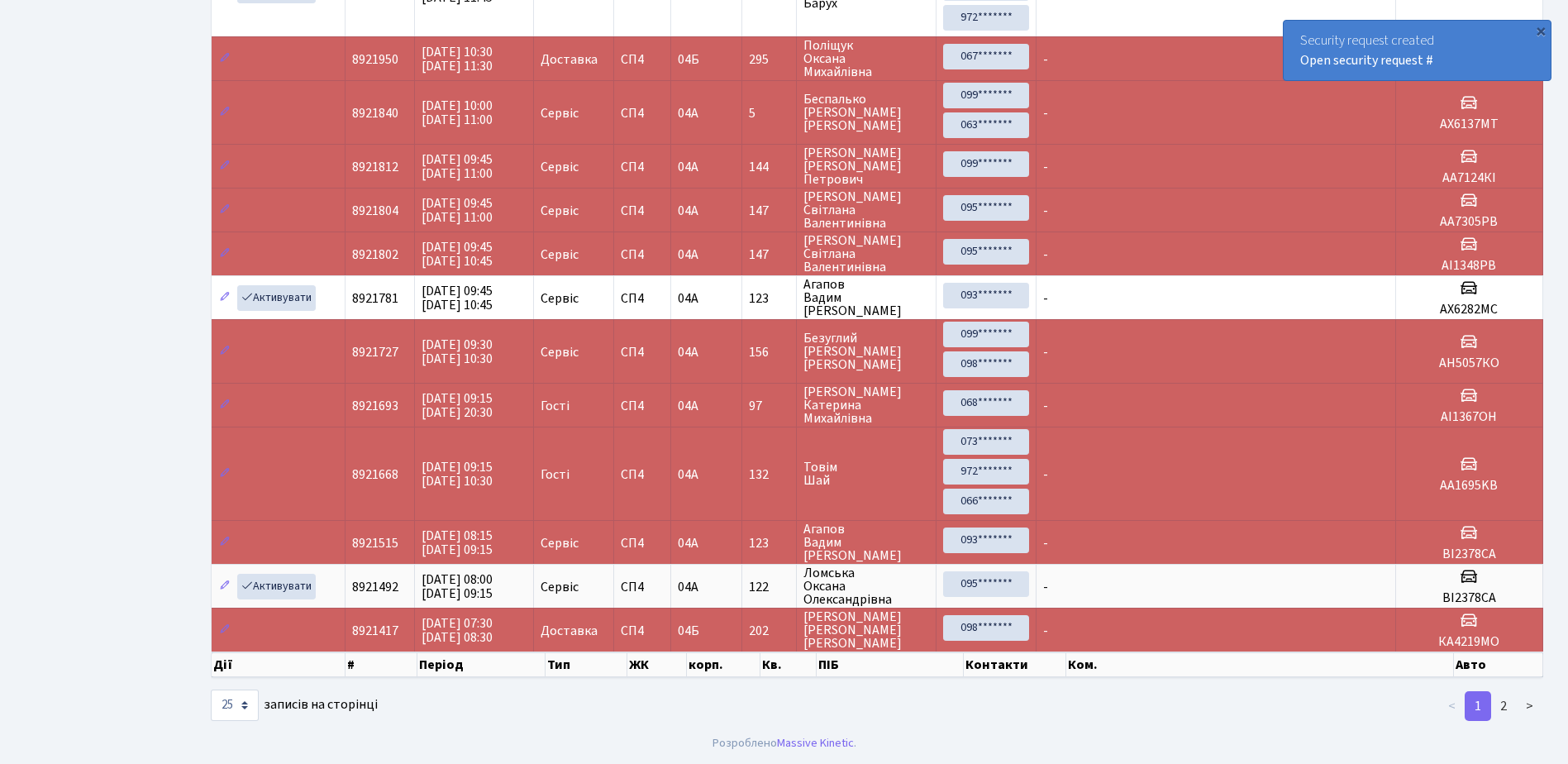
click at [1536, 30] on div "×" at bounding box center [1540, 30] width 17 height 17
click at [1544, 29] on div "×" at bounding box center [1540, 30] width 17 height 17
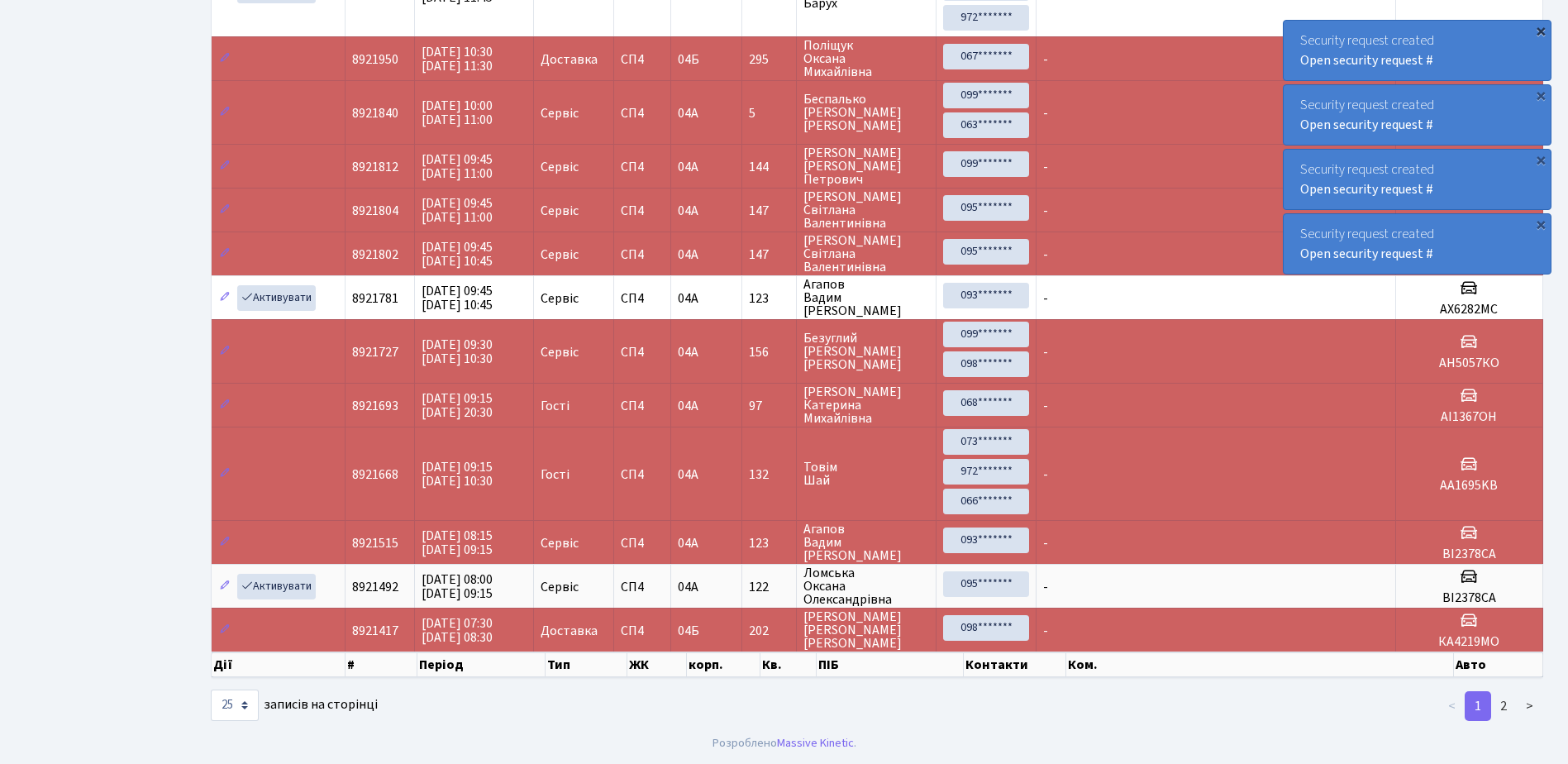
click at [1539, 30] on div "×" at bounding box center [1540, 30] width 17 height 17
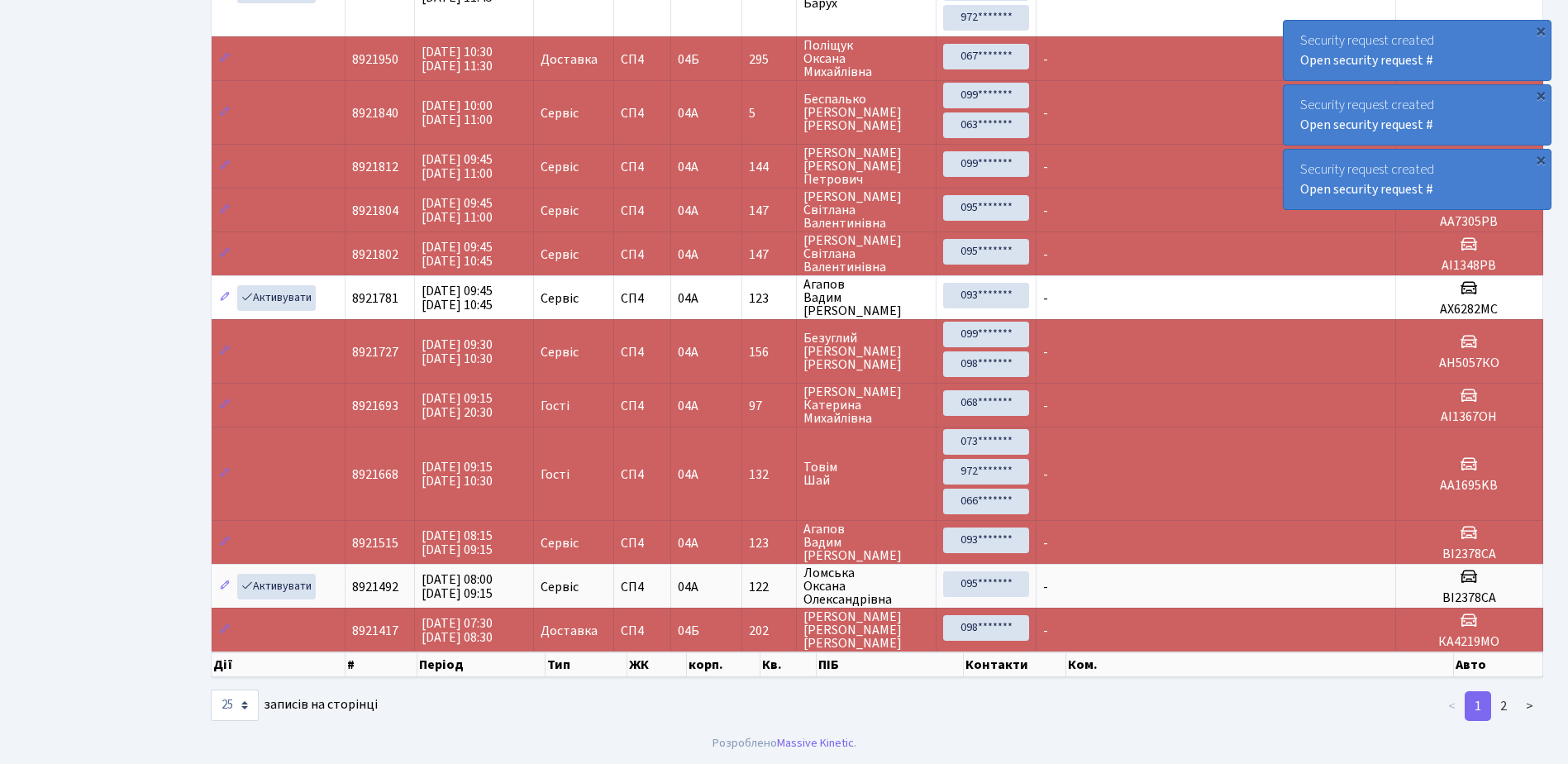
click at [1539, 30] on div "×" at bounding box center [1540, 30] width 17 height 17
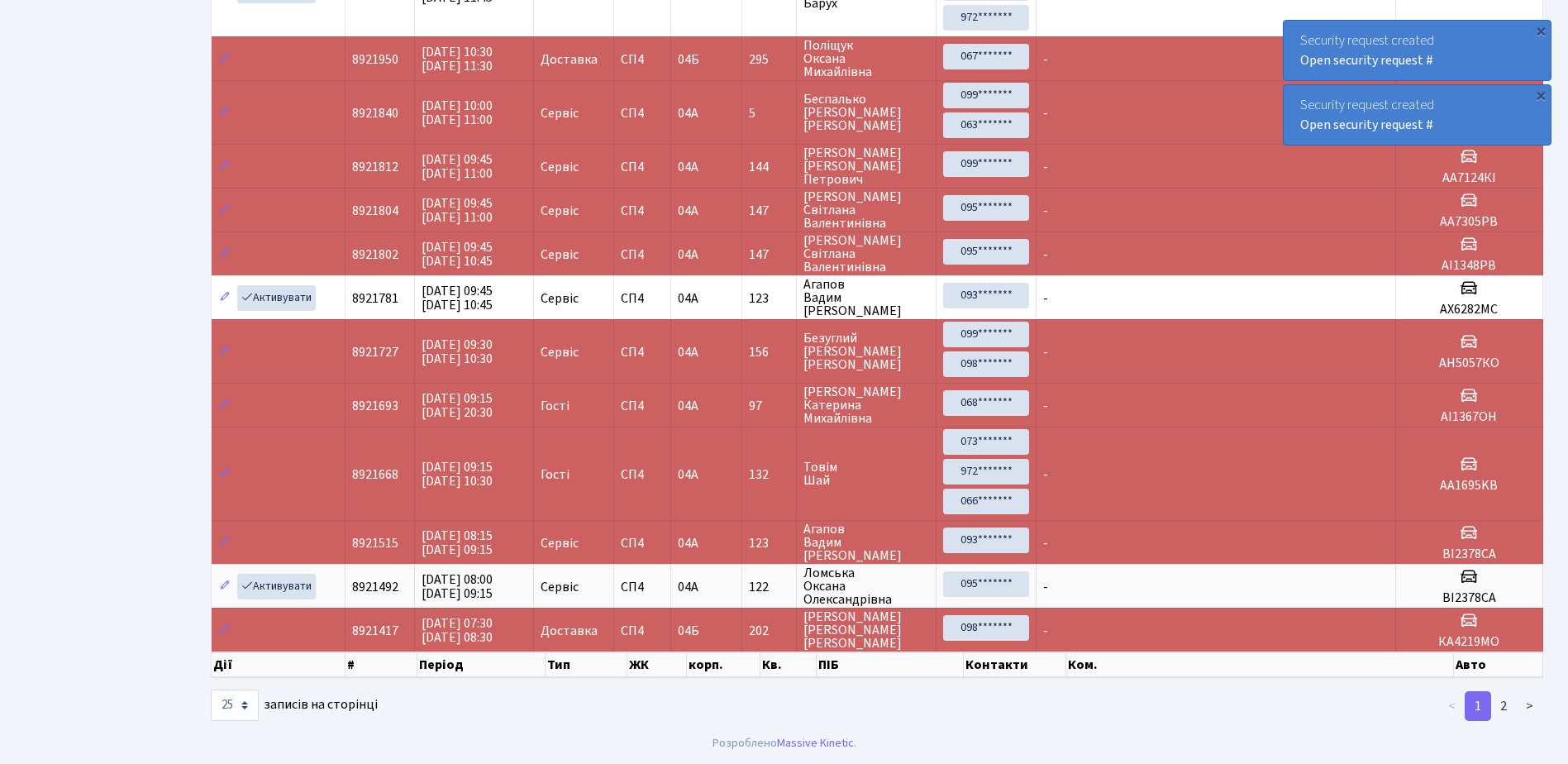
click at [1539, 30] on div "×" at bounding box center [1540, 30] width 17 height 17
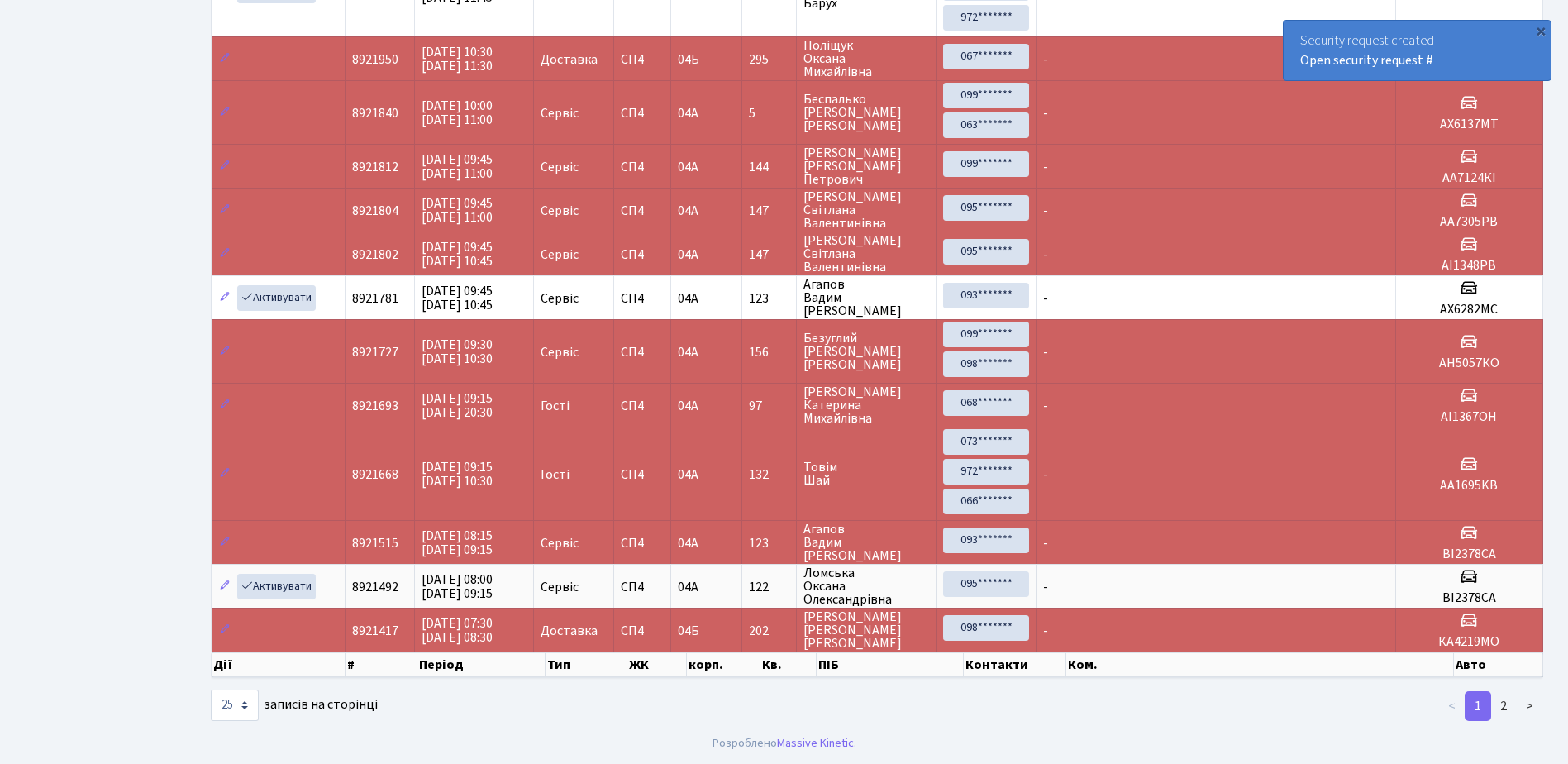
click at [1539, 30] on div "×" at bounding box center [1540, 30] width 17 height 17
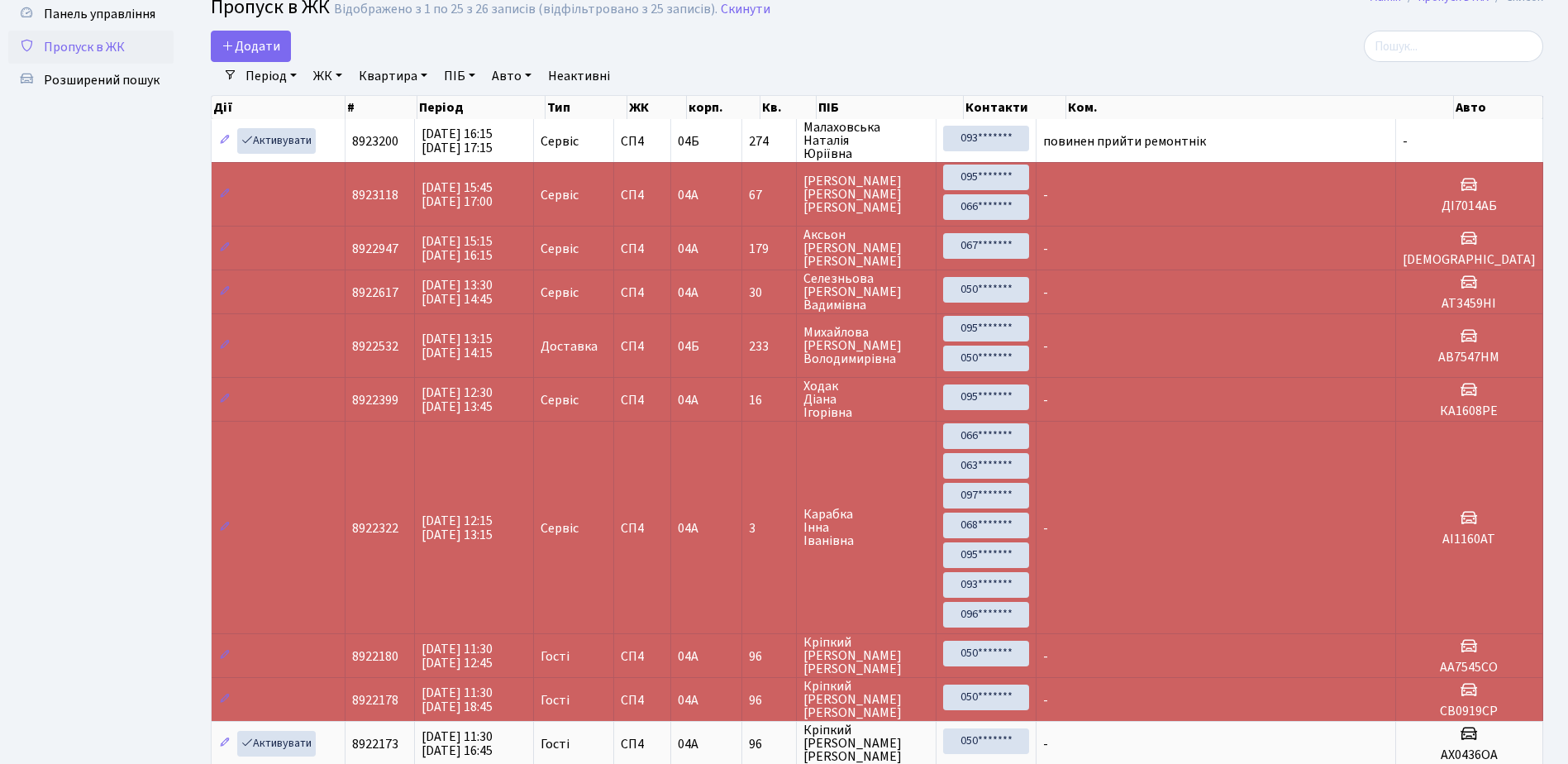
scroll to position [0, 0]
